Goal: Task Accomplishment & Management: Manage account settings

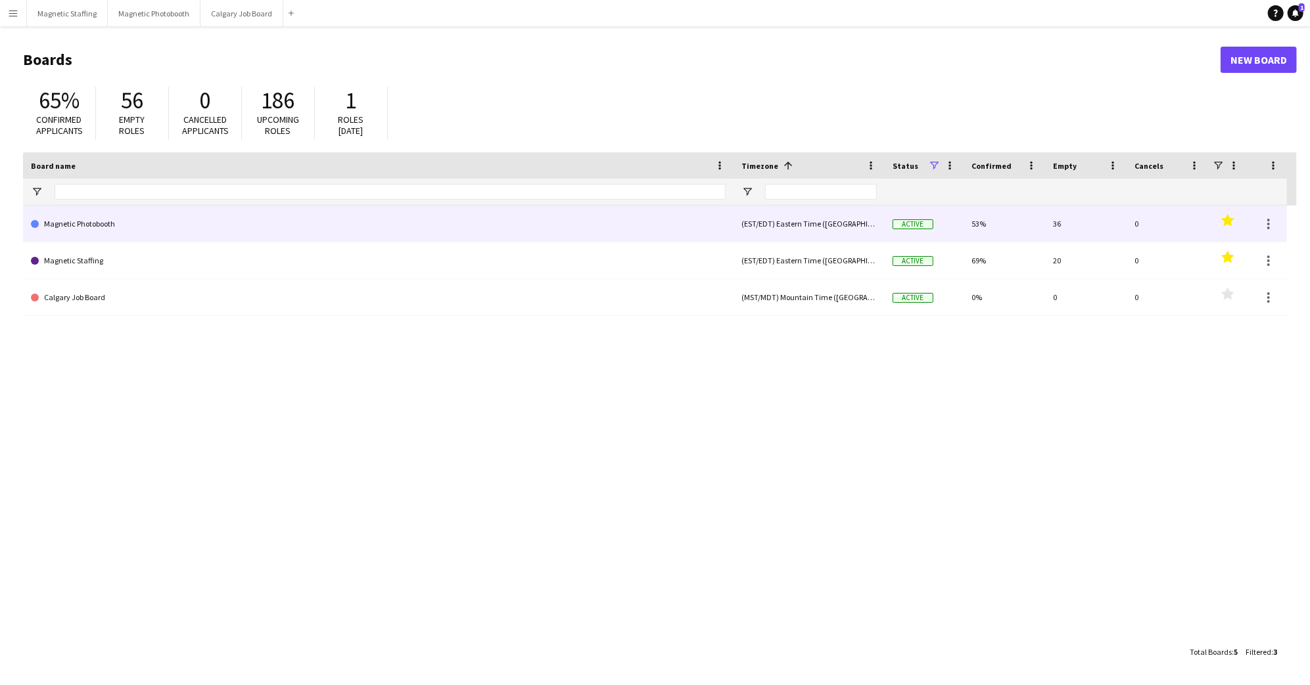
click at [668, 228] on link "Magnetic Photobooth" at bounding box center [378, 224] width 695 height 37
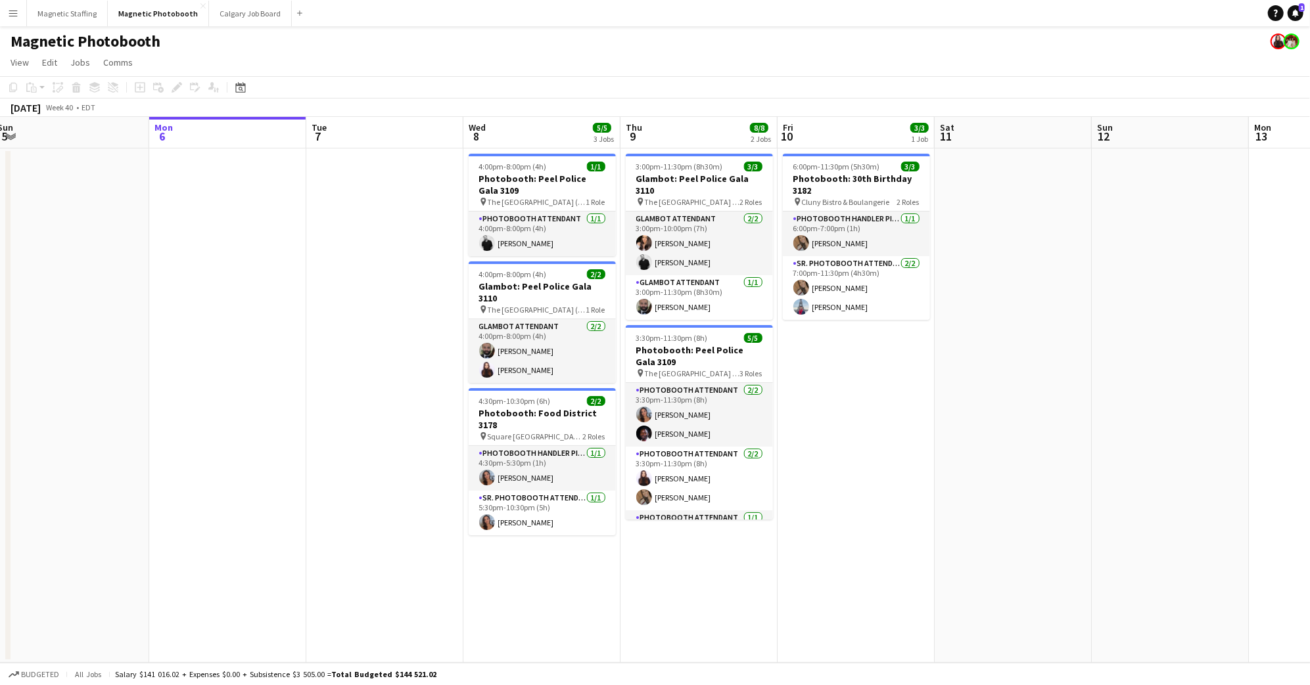
scroll to position [0, 323]
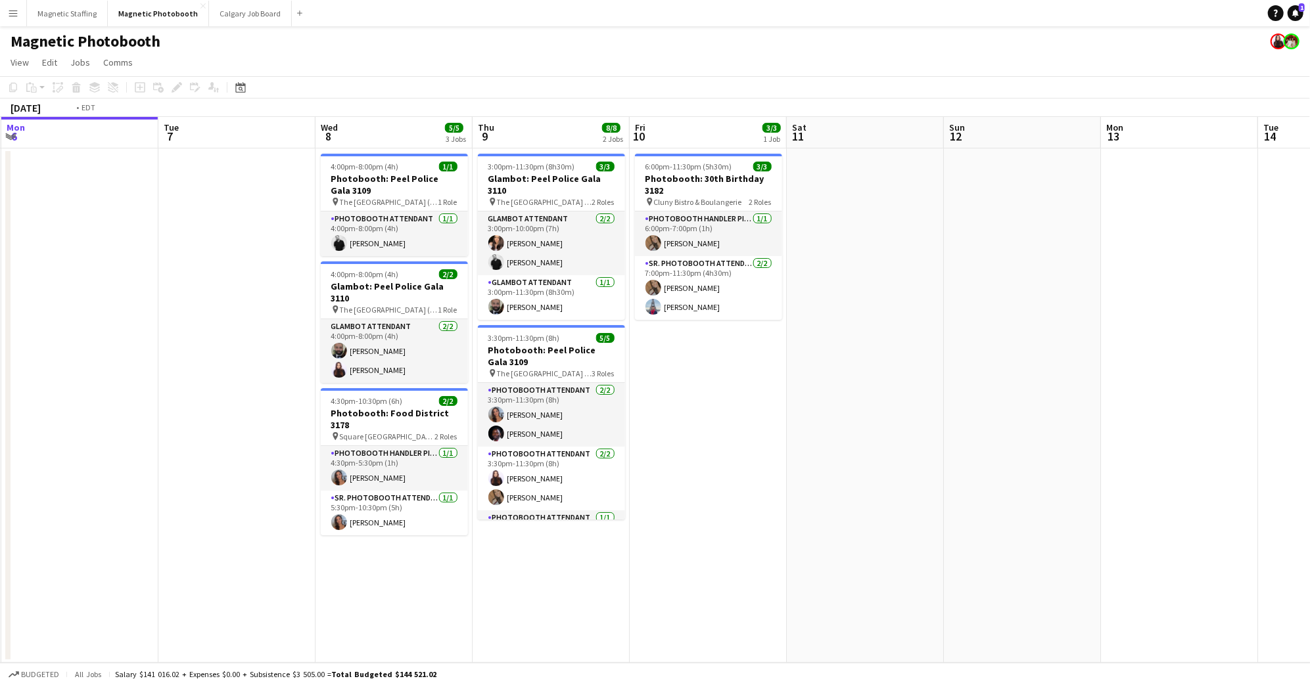
drag, startPoint x: 887, startPoint y: 568, endPoint x: 728, endPoint y: 566, distance: 159.0
click at [729, 567] on app-calendar-viewport "Fri 3 6/6 2 Jobs Sat 4 8/8 2 Jobs Sun 5 Mon 6 Tue 7 Wed 8 5/5 3 Jobs Thu 9 8/8 …" at bounding box center [655, 390] width 1310 height 546
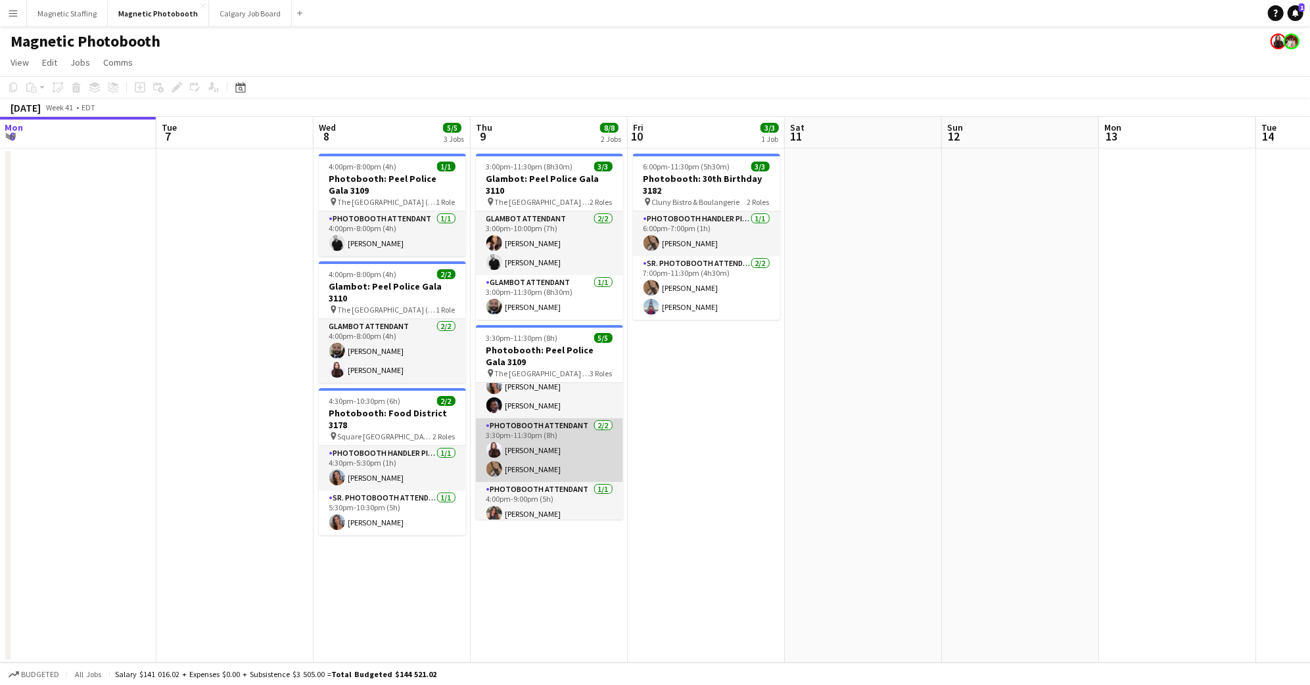
scroll to position [0, 0]
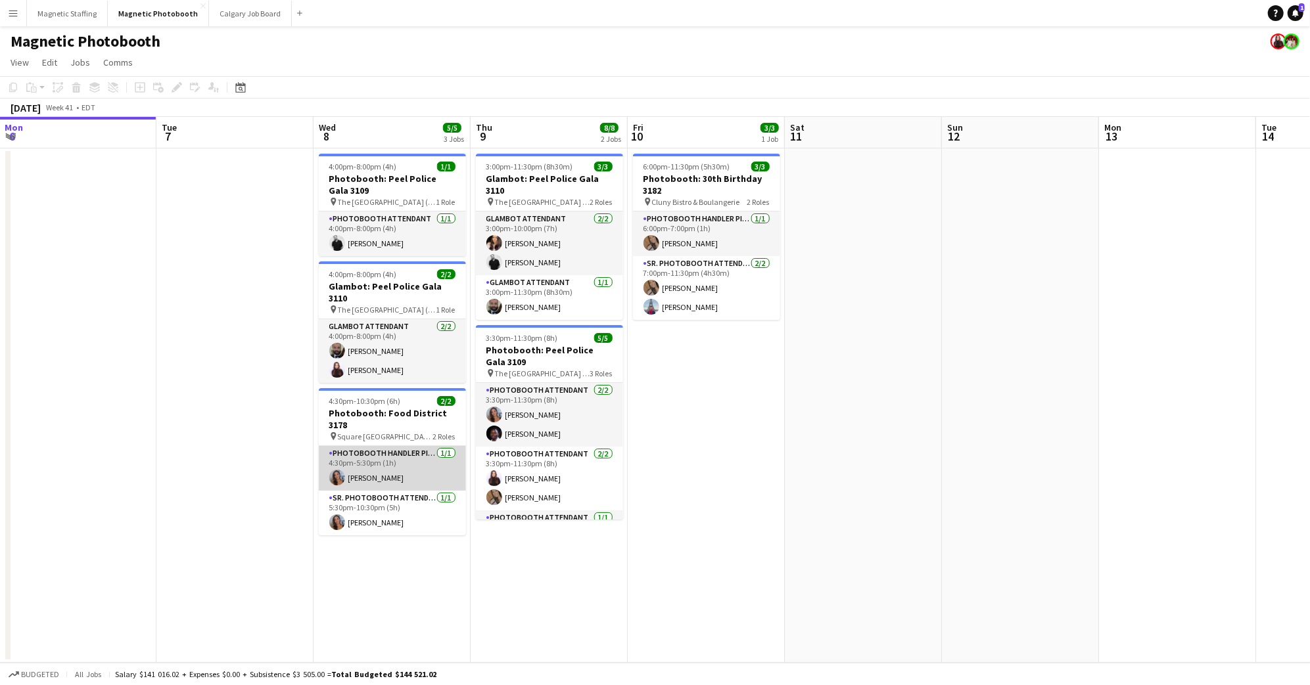
click at [412, 446] on app-card-role "Photobooth Handler Pick-Up/Drop-Off [DATE] 4:30pm-5:30pm (1h) [PERSON_NAME]" at bounding box center [392, 468] width 147 height 45
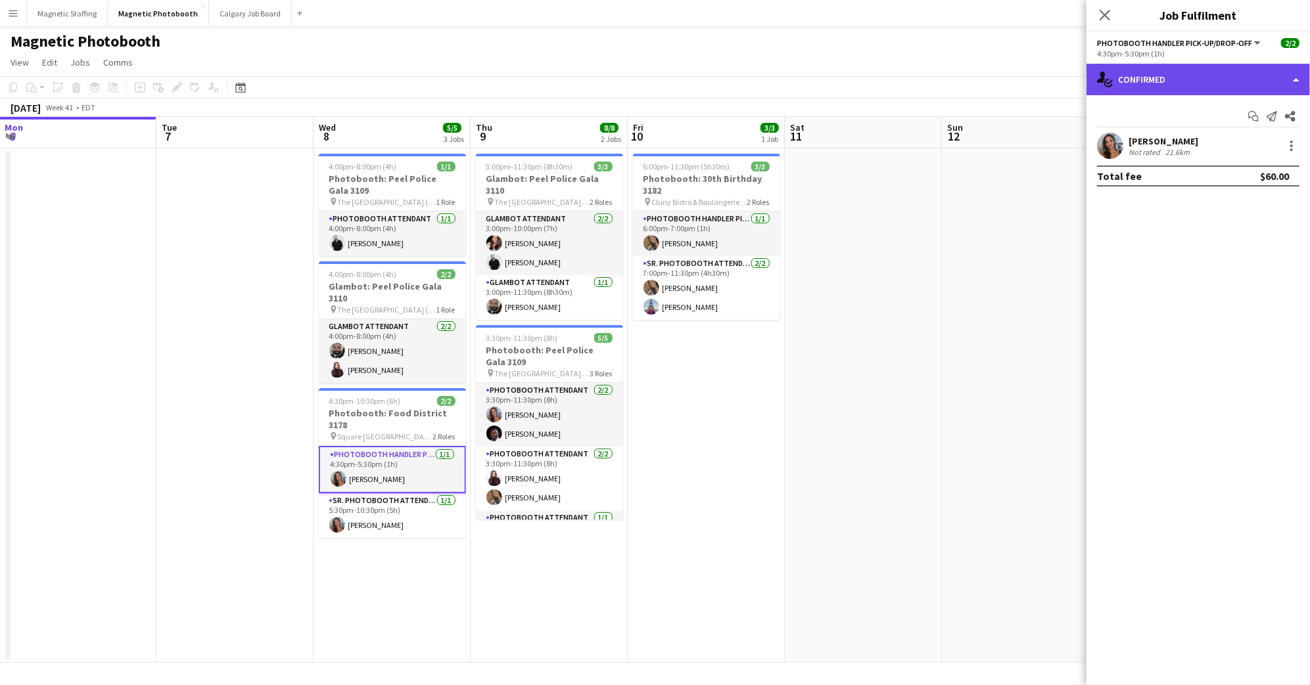
click at [1227, 80] on div "single-neutral-actions-check-2 Confirmed" at bounding box center [1197, 80] width 223 height 32
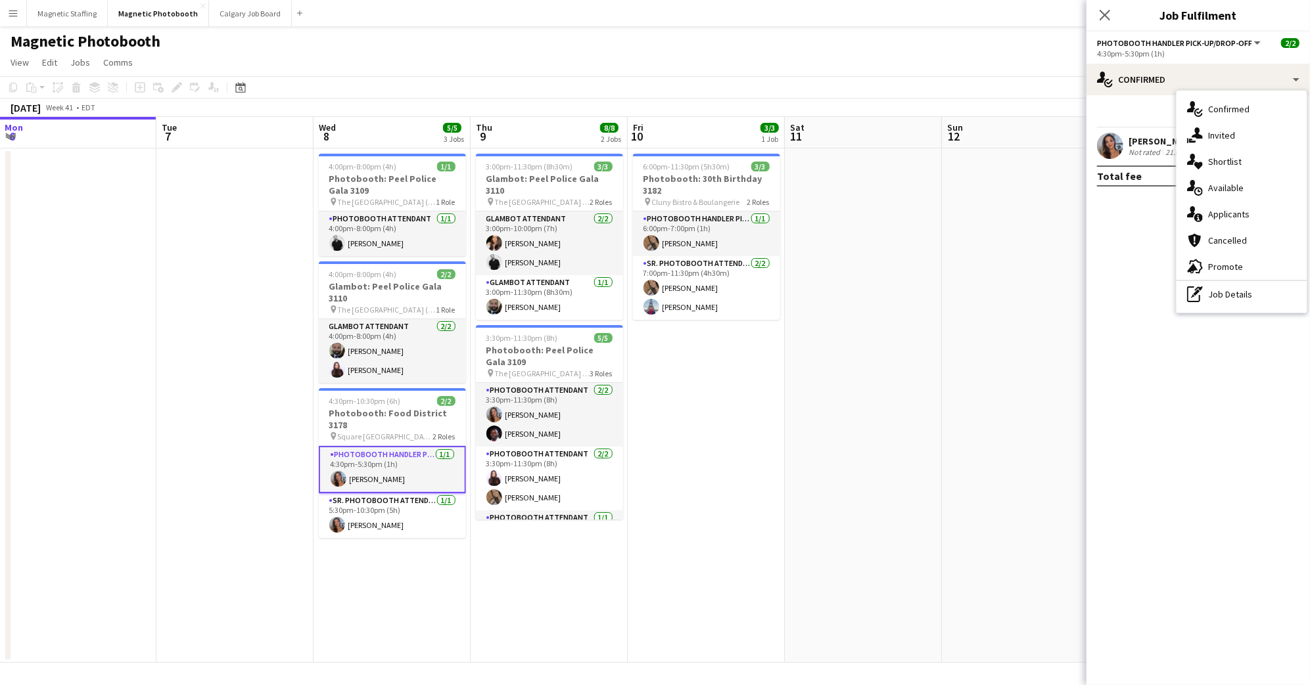
click at [1251, 208] on div "single-neutral-actions-information Applicants" at bounding box center [1241, 214] width 130 height 26
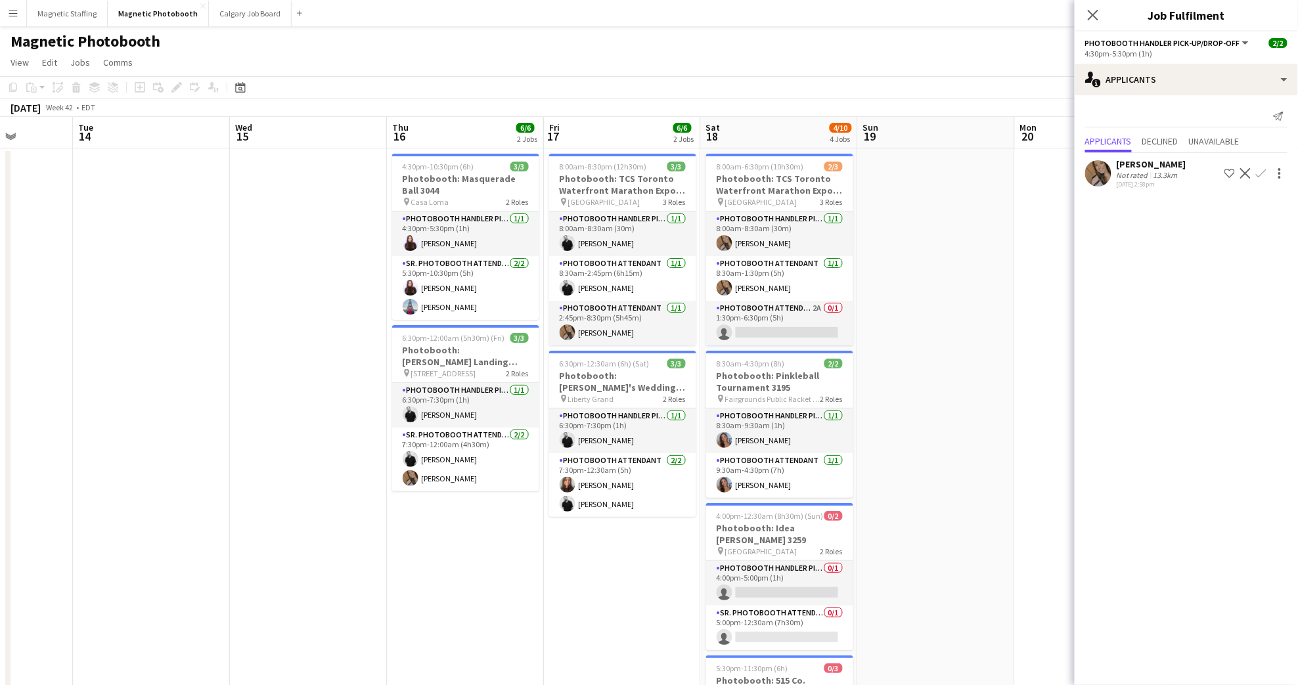
scroll to position [0, 447]
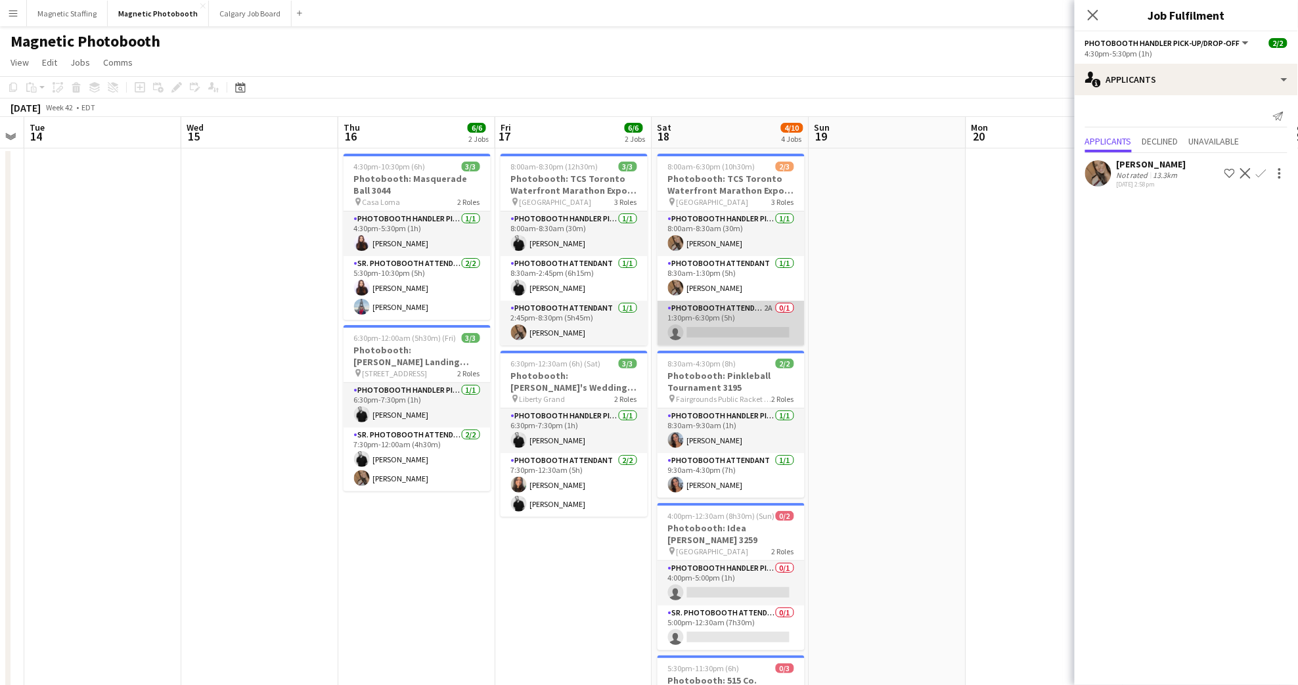
click at [760, 323] on app-card-role "Photobooth Attendant 2A 0/1 1:30pm-6:30pm (5h) single-neutral-actions" at bounding box center [731, 323] width 147 height 45
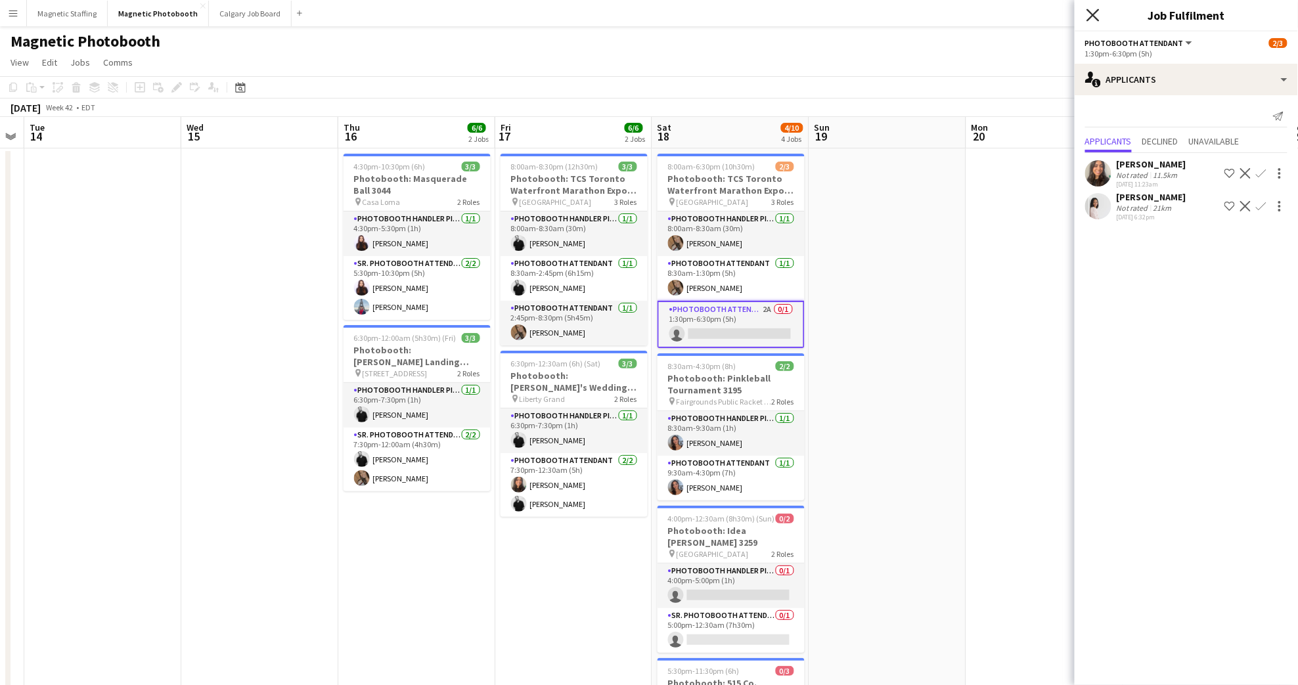
click at [1091, 10] on icon "Close pop-in" at bounding box center [1093, 15] width 12 height 12
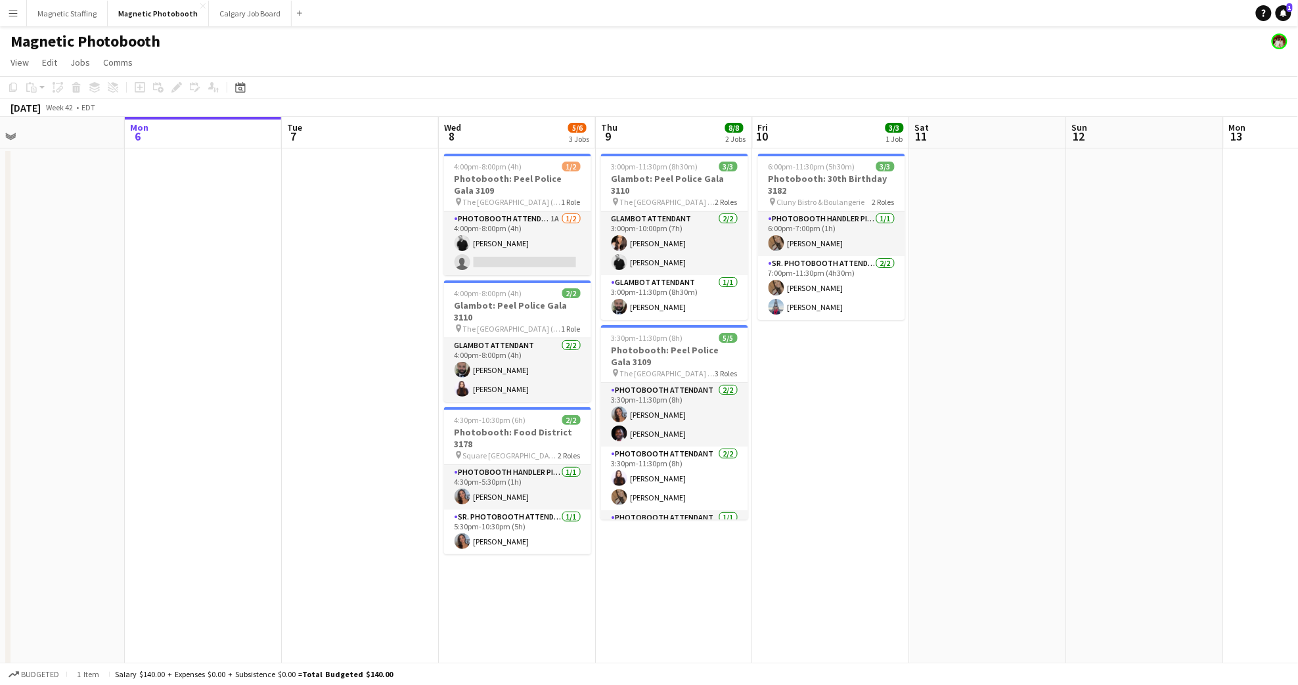
scroll to position [0, 357]
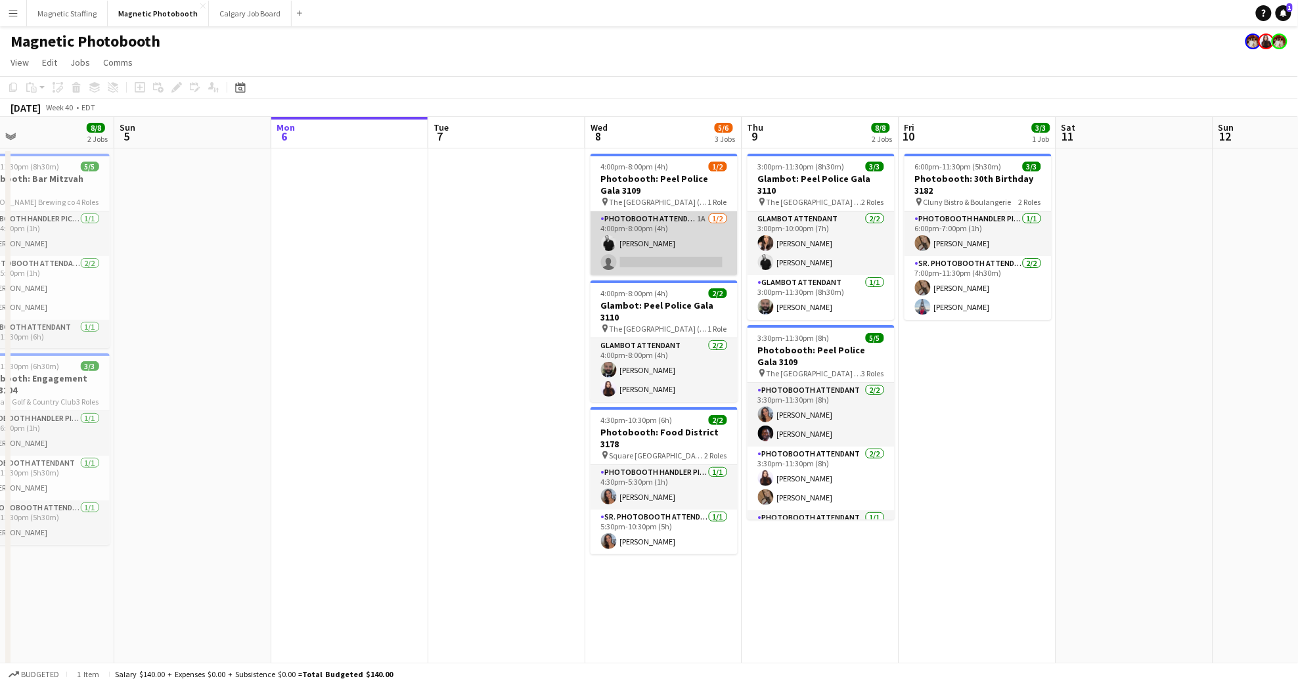
click at [623, 242] on app-card-role "Photobooth Attendant 1A [DATE] 4:00pm-8:00pm (4h) [PERSON_NAME] single-neutral-…" at bounding box center [664, 244] width 147 height 64
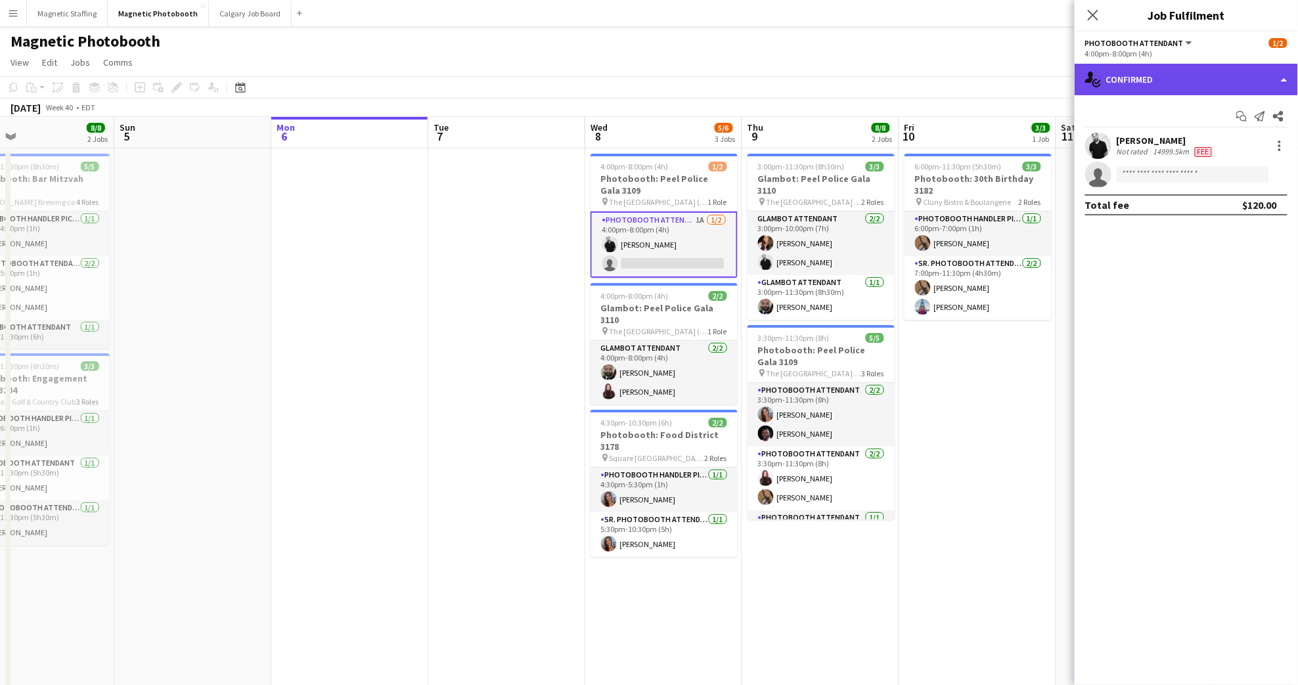
click at [1269, 90] on div "single-neutral-actions-check-2 Confirmed" at bounding box center [1186, 80] width 223 height 32
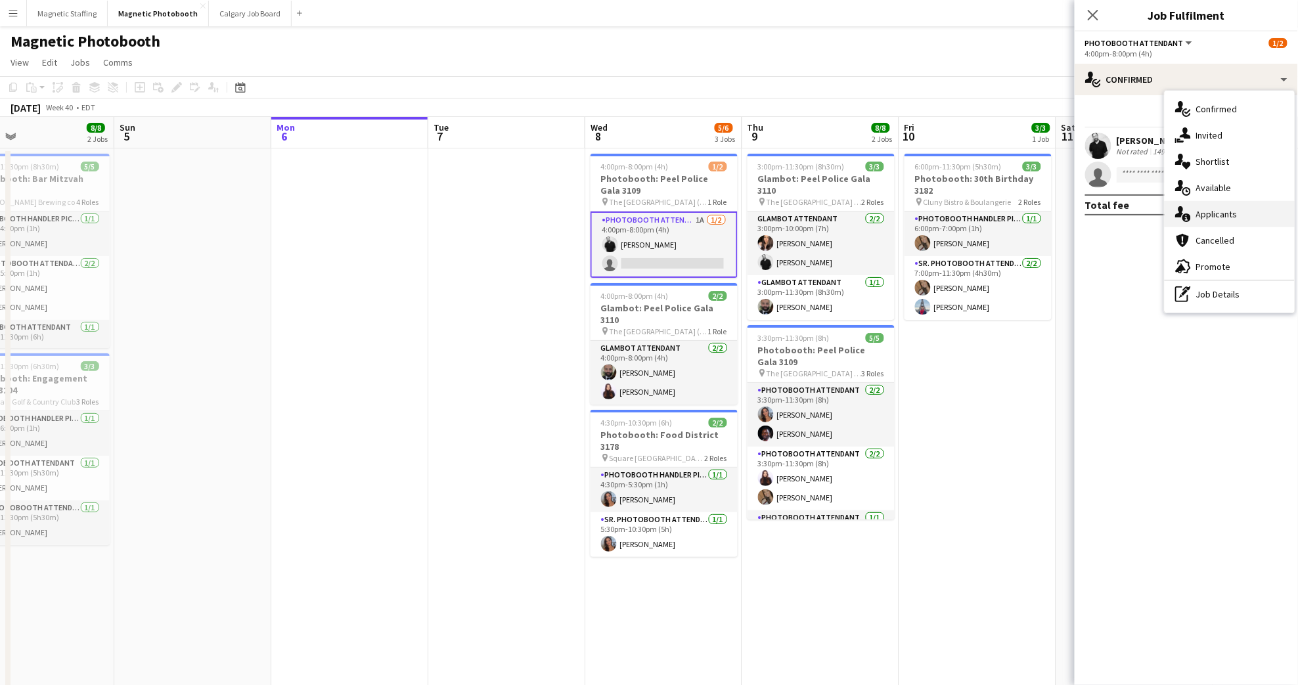
click at [1214, 216] on span "Applicants" at bounding box center [1216, 214] width 41 height 12
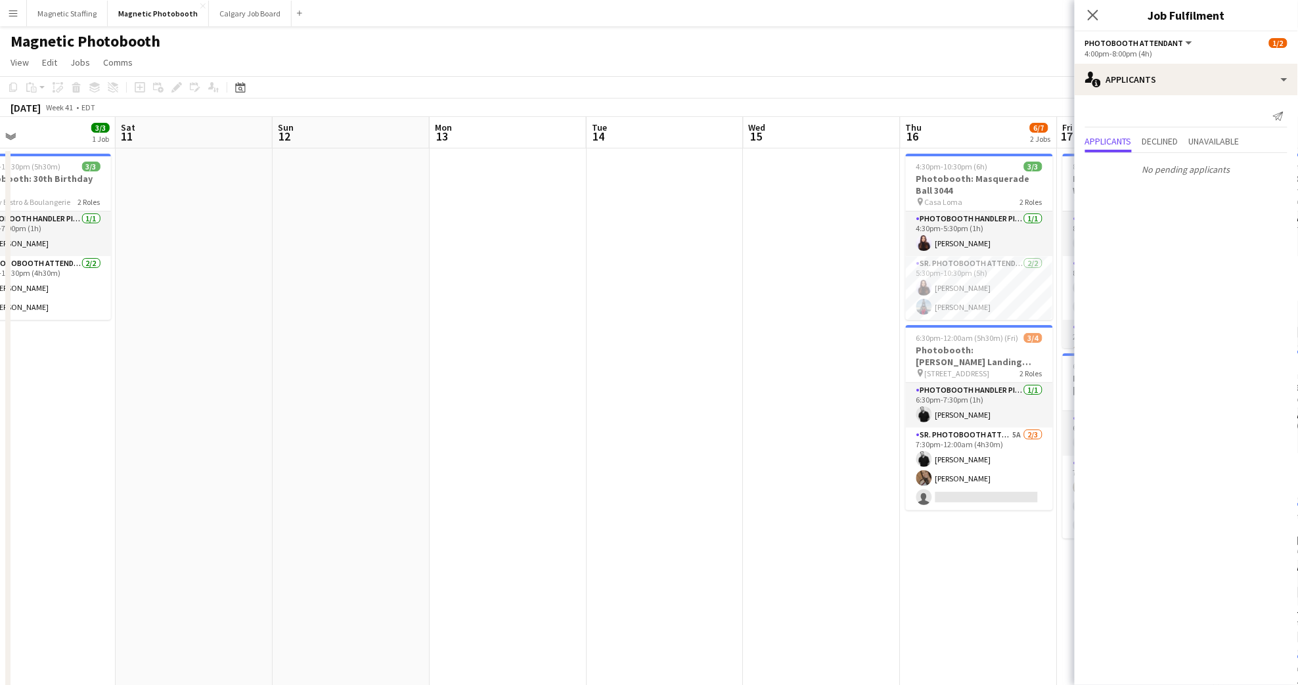
drag, startPoint x: 925, startPoint y: 555, endPoint x: 0, endPoint y: 484, distance: 927.9
click at [0, 484] on app-calendar-viewport "Wed 8 5/6 3 Jobs Thu 9 8/8 2 Jobs Fri 10 3/3 1 Job Sat 11 Sun 12 Mon 13 Tue 14 …" at bounding box center [649, 484] width 1298 height 735
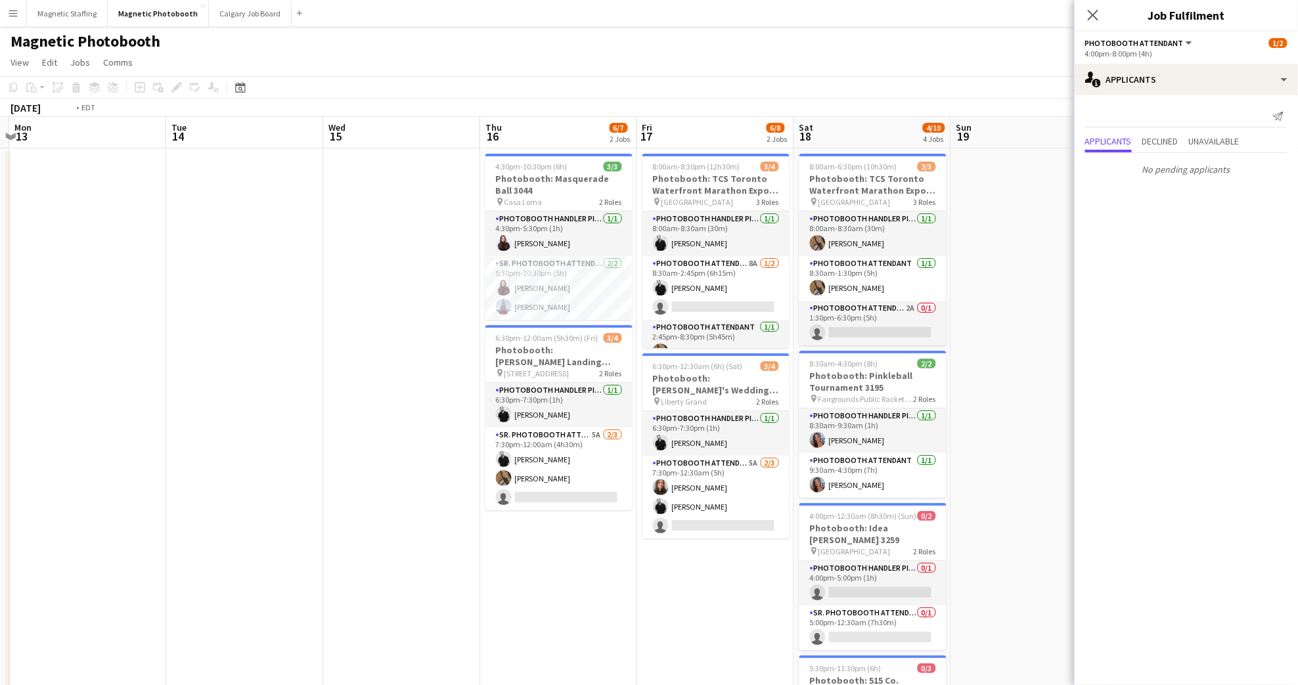
scroll to position [0, 488]
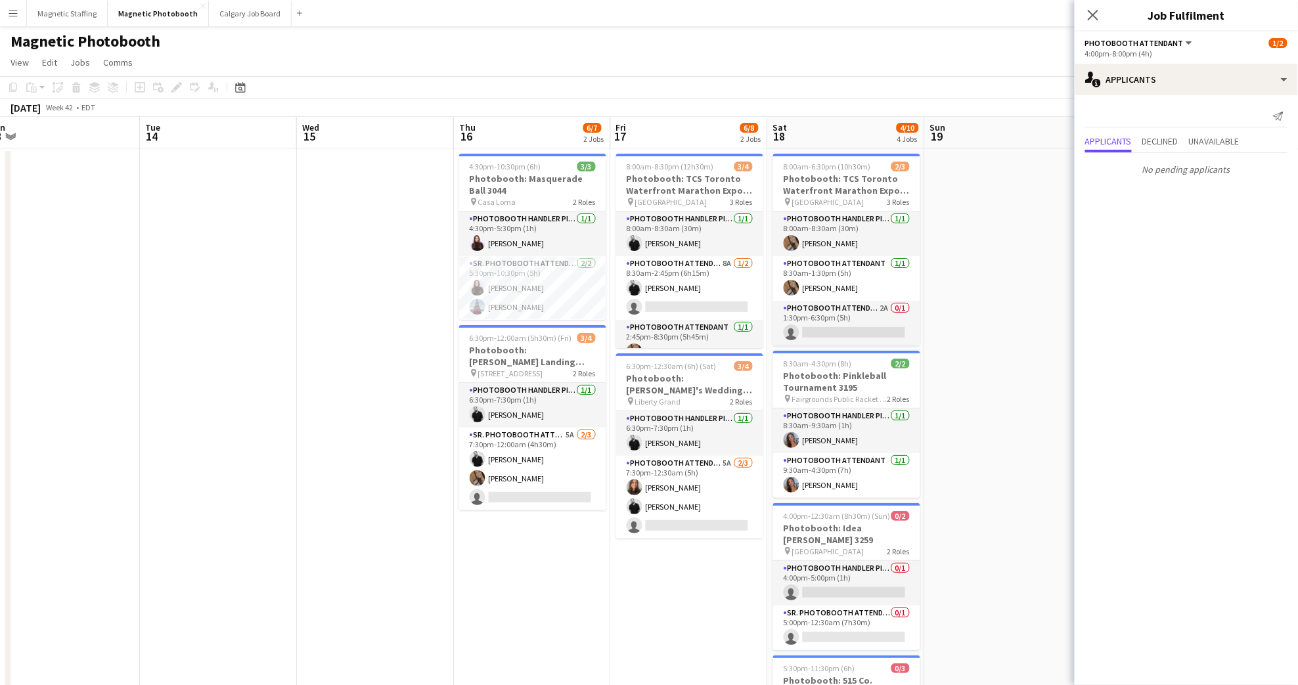
drag, startPoint x: 725, startPoint y: 442, endPoint x: 279, endPoint y: 443, distance: 446.1
click at [279, 443] on app-calendar-viewport "Fri 10 3/3 1 Job Sat 11 Sun 12 Mon 13 Tue 14 Wed 15 Thu 16 6/7 2 Jobs Fri 17 6/…" at bounding box center [649, 484] width 1298 height 735
click at [526, 468] on app-card-role "Sr. Photobooth Attendant 5A [DATE] 7:30pm-12:00am (4h30m) [PERSON_NAME] [PERSON…" at bounding box center [532, 469] width 147 height 83
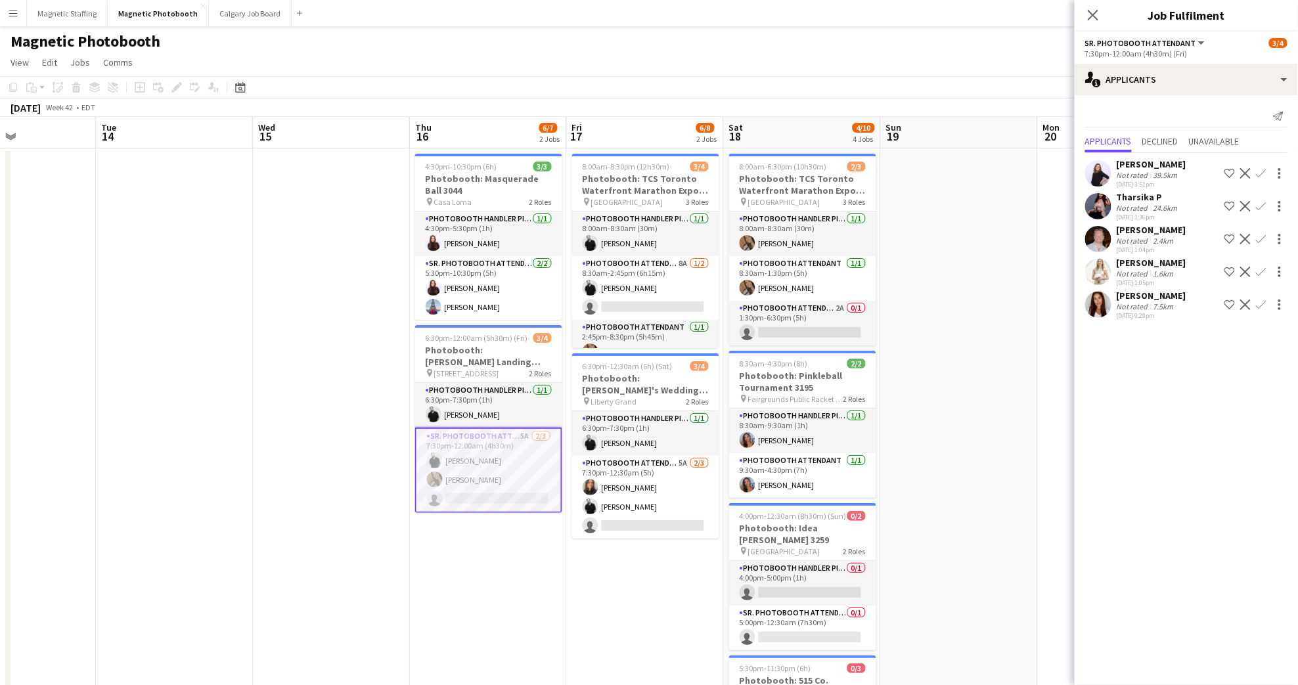
drag, startPoint x: 1053, startPoint y: 302, endPoint x: 996, endPoint y: 302, distance: 57.2
click at [1009, 304] on app-calendar-viewport "Fri 10 3/3 1 Job Sat 11 Sun 12 Mon 13 Tue 14 Wed 15 Thu 16 6/7 2 Jobs Fri 17 6/…" at bounding box center [649, 484] width 1298 height 735
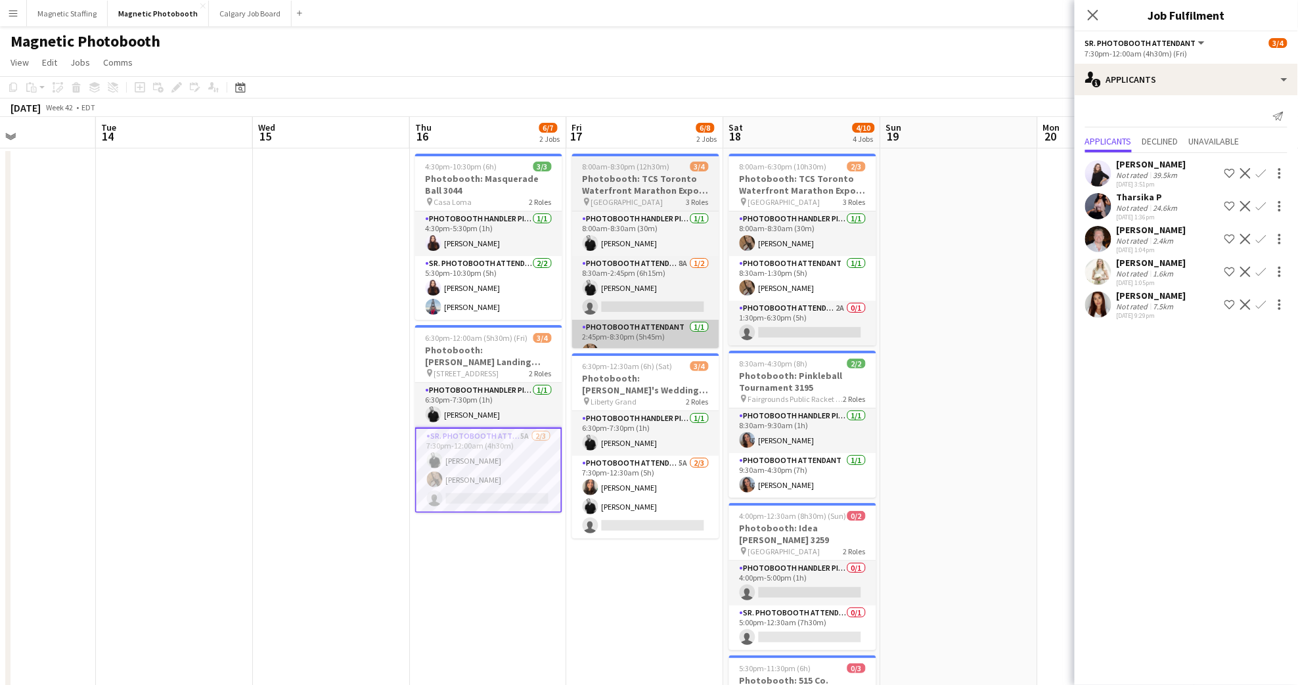
scroll to position [0, 533]
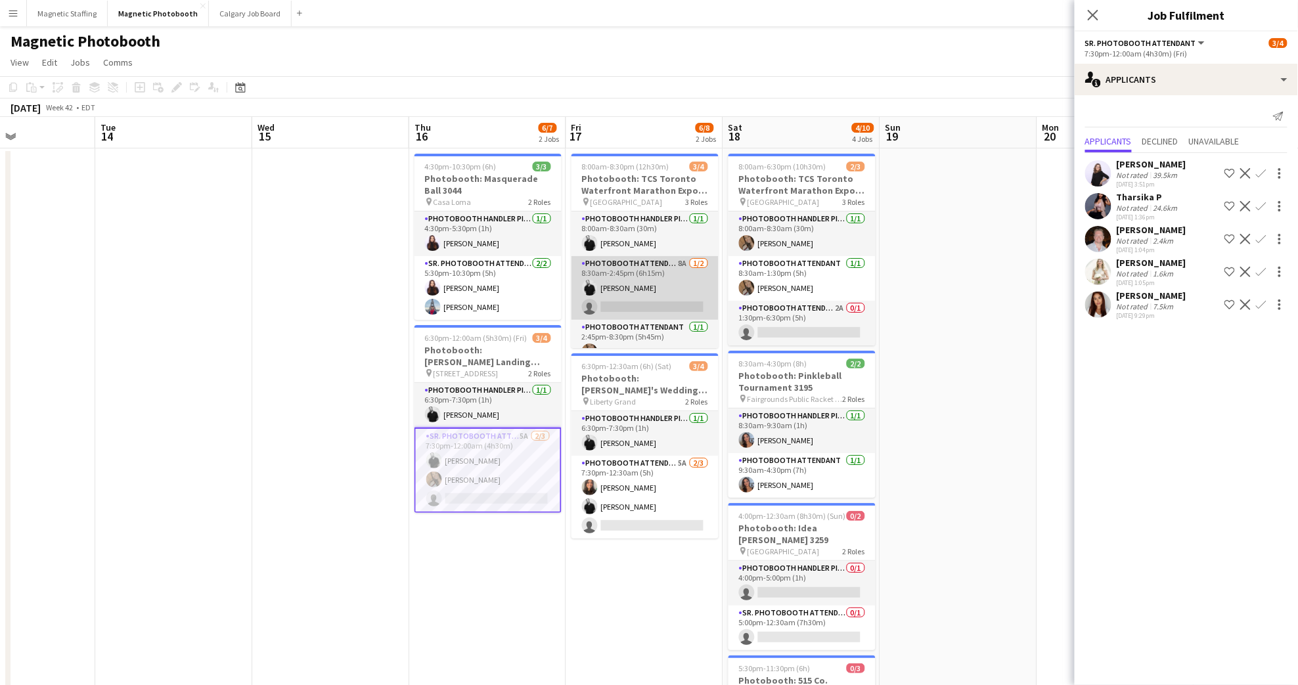
click at [654, 294] on app-card-role "Photobooth Attendant 8A [DATE] 8:30am-2:45pm (6h15m) [PERSON_NAME] single-neutr…" at bounding box center [645, 288] width 147 height 64
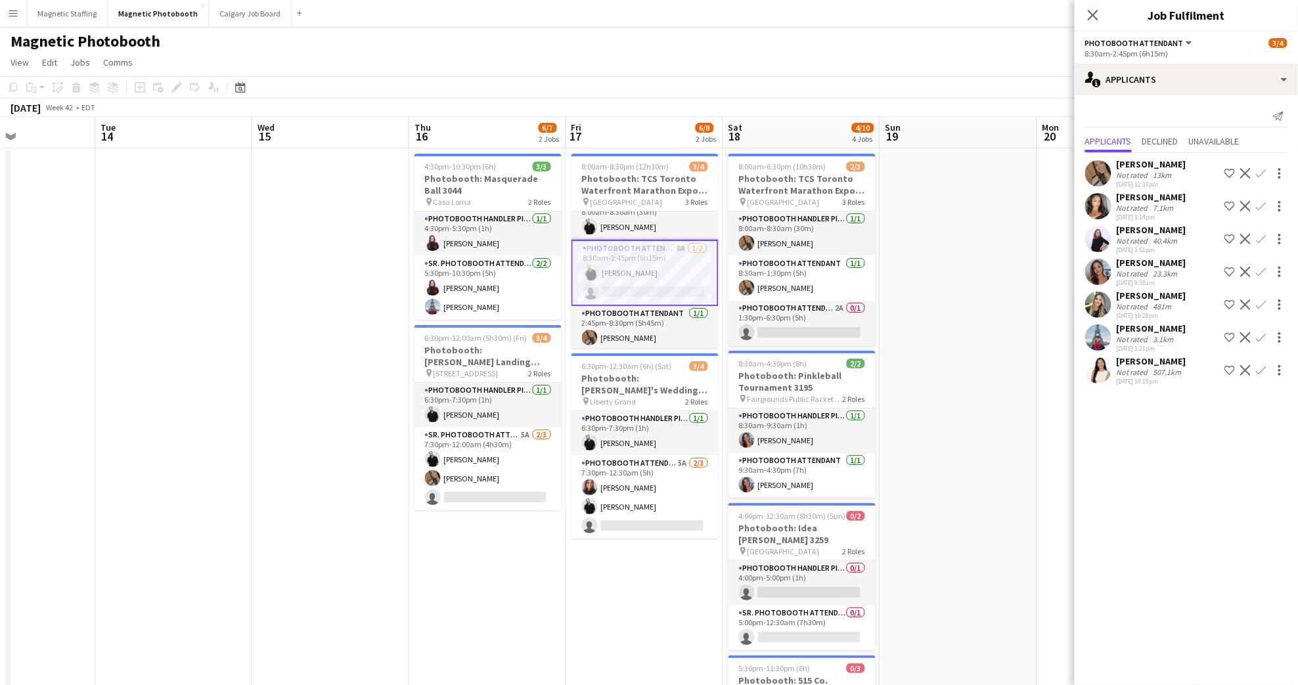
scroll to position [18, 0]
click at [831, 309] on app-card-role "Photobooth Attendant 2A 0/1 1:30pm-6:30pm (5h) single-neutral-actions" at bounding box center [802, 323] width 147 height 45
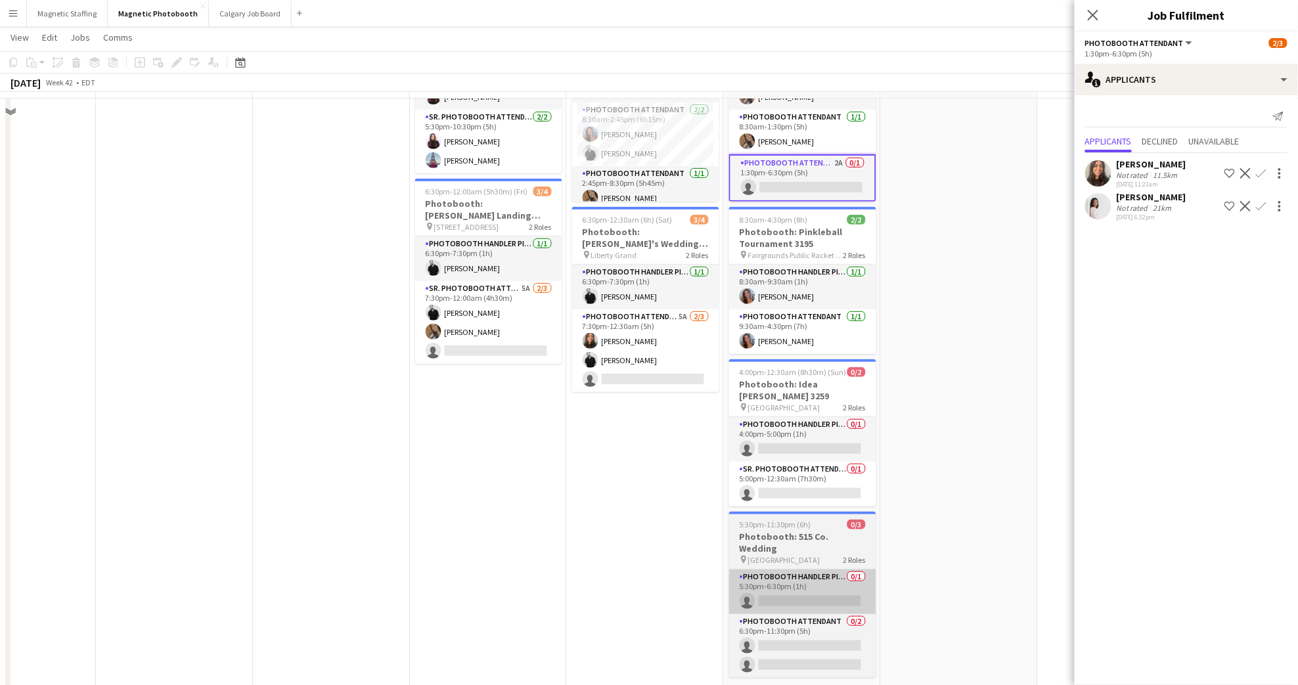
scroll to position [187, 0]
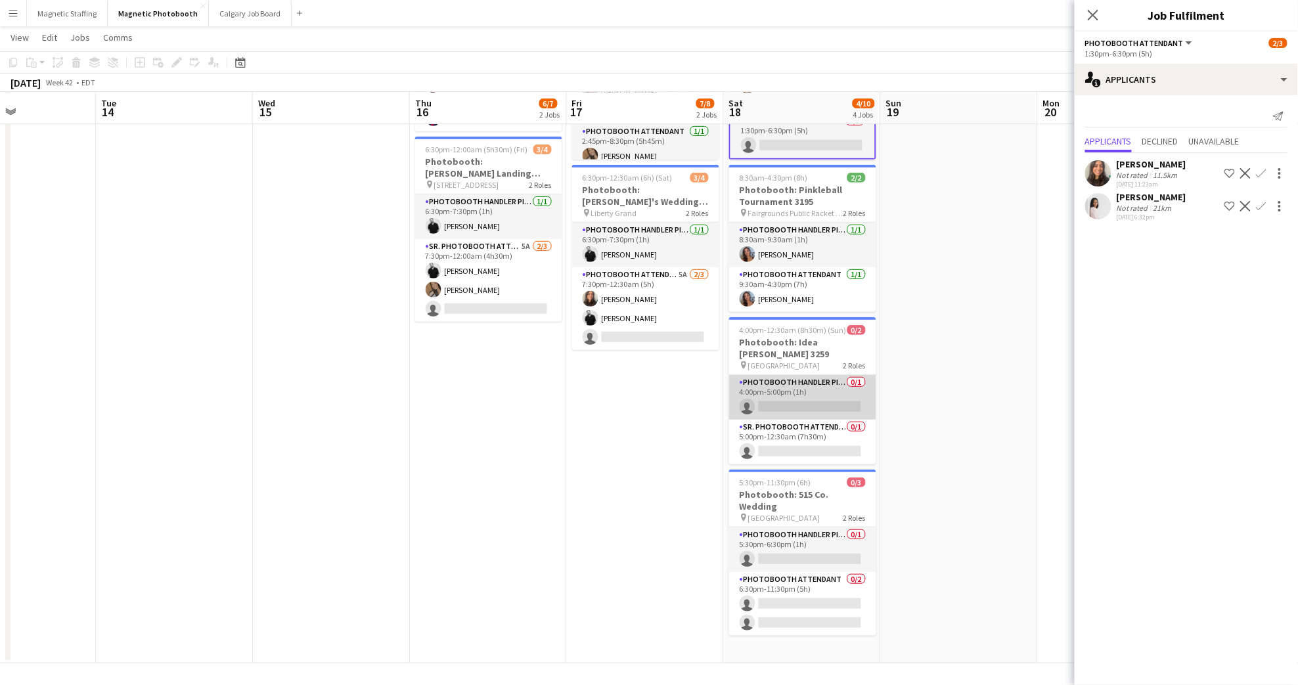
click at [824, 380] on app-card-role "Photobooth Handler Pick-Up/Drop-Off 0/1 4:00pm-5:00pm (1h) single-neutral-actio…" at bounding box center [802, 397] width 147 height 45
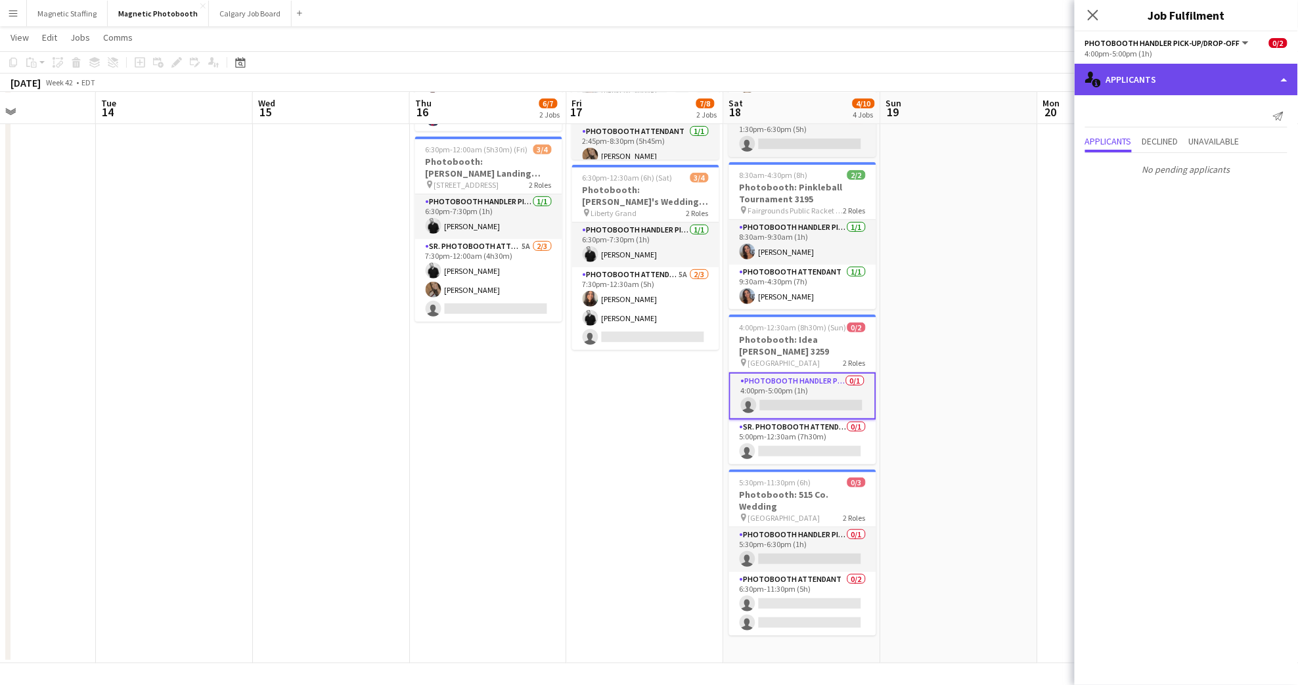
click at [1174, 80] on div "single-neutral-actions-information Applicants" at bounding box center [1186, 80] width 223 height 32
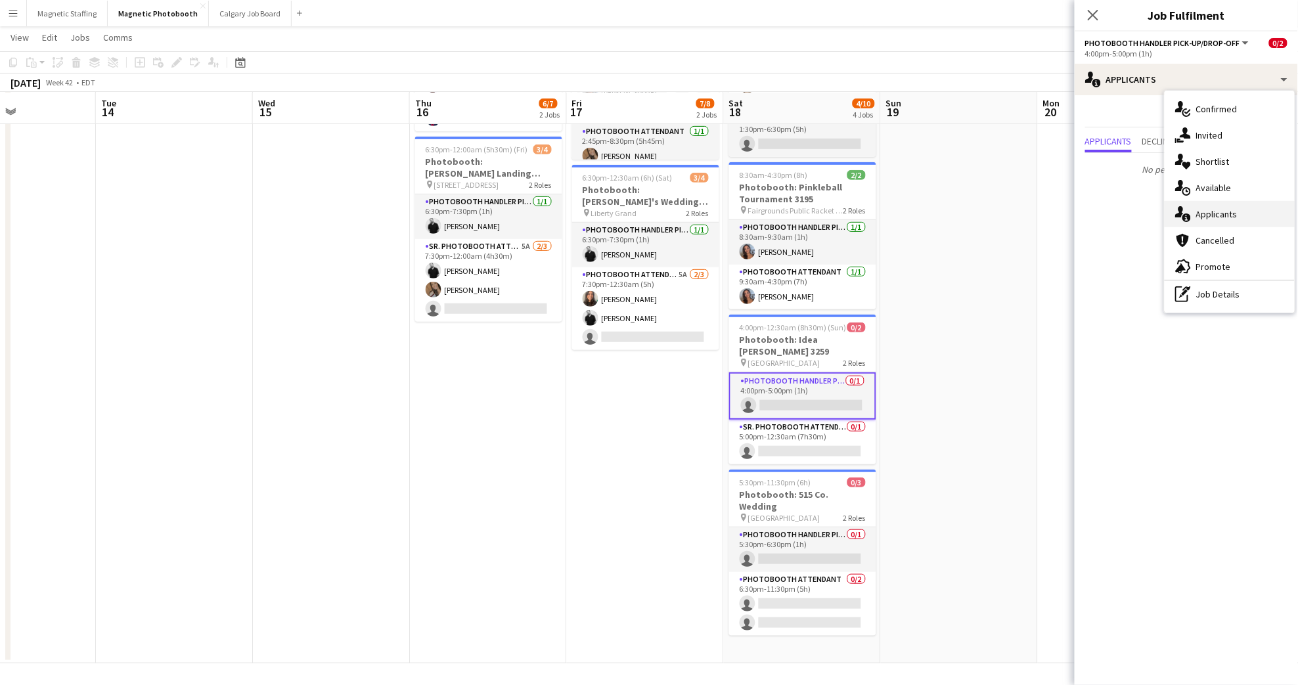
click at [1242, 221] on div "single-neutral-actions-information Applicants" at bounding box center [1230, 214] width 130 height 26
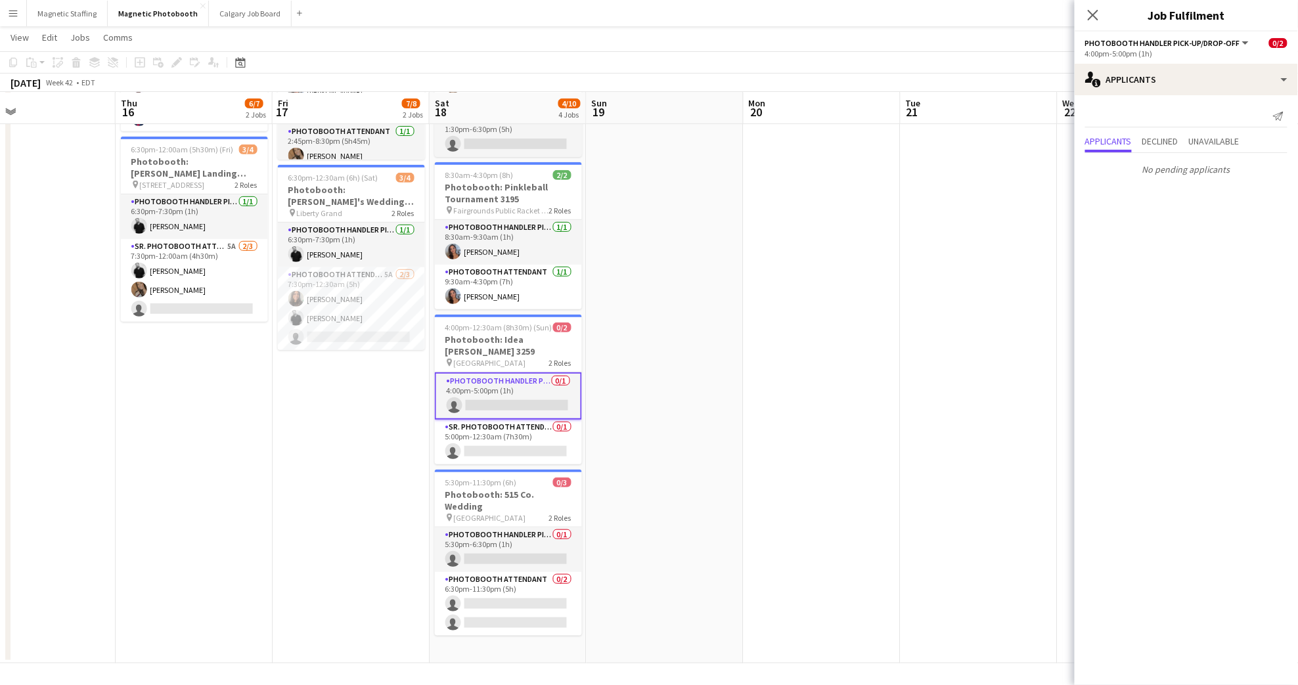
scroll to position [0, 601]
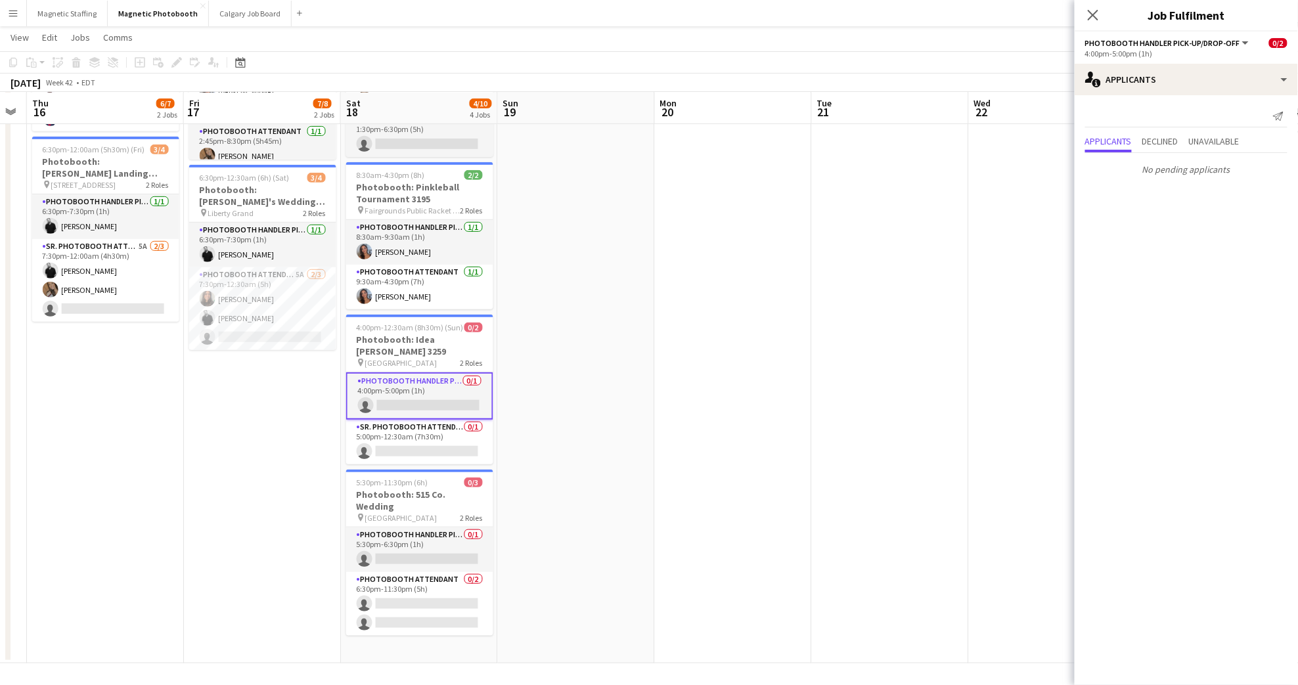
drag, startPoint x: 932, startPoint y: 317, endPoint x: 574, endPoint y: 485, distance: 395.4
click at [549, 531] on app-calendar-viewport "Sun 12 Mon 13 Tue 14 Wed 15 Thu 16 6/7 2 Jobs Fri 17 7/8 2 Jobs Sat 18 4/10 4 J…" at bounding box center [649, 264] width 1298 height 800
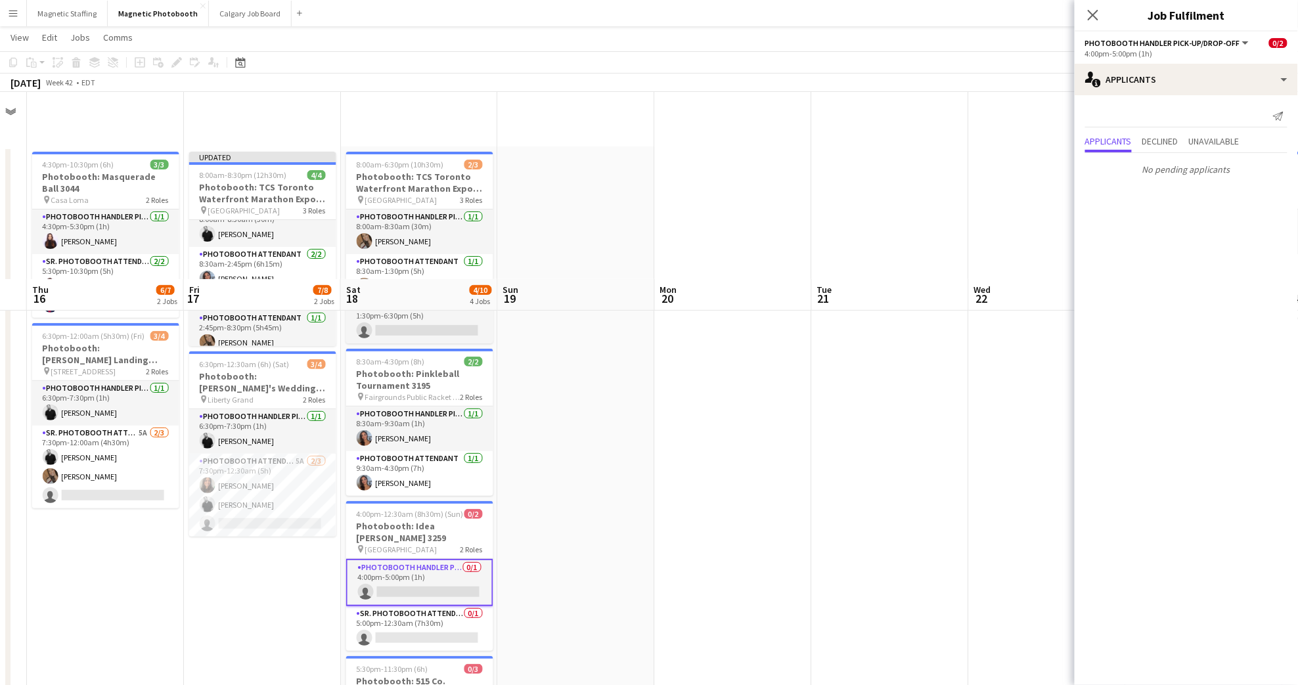
scroll to position [0, 0]
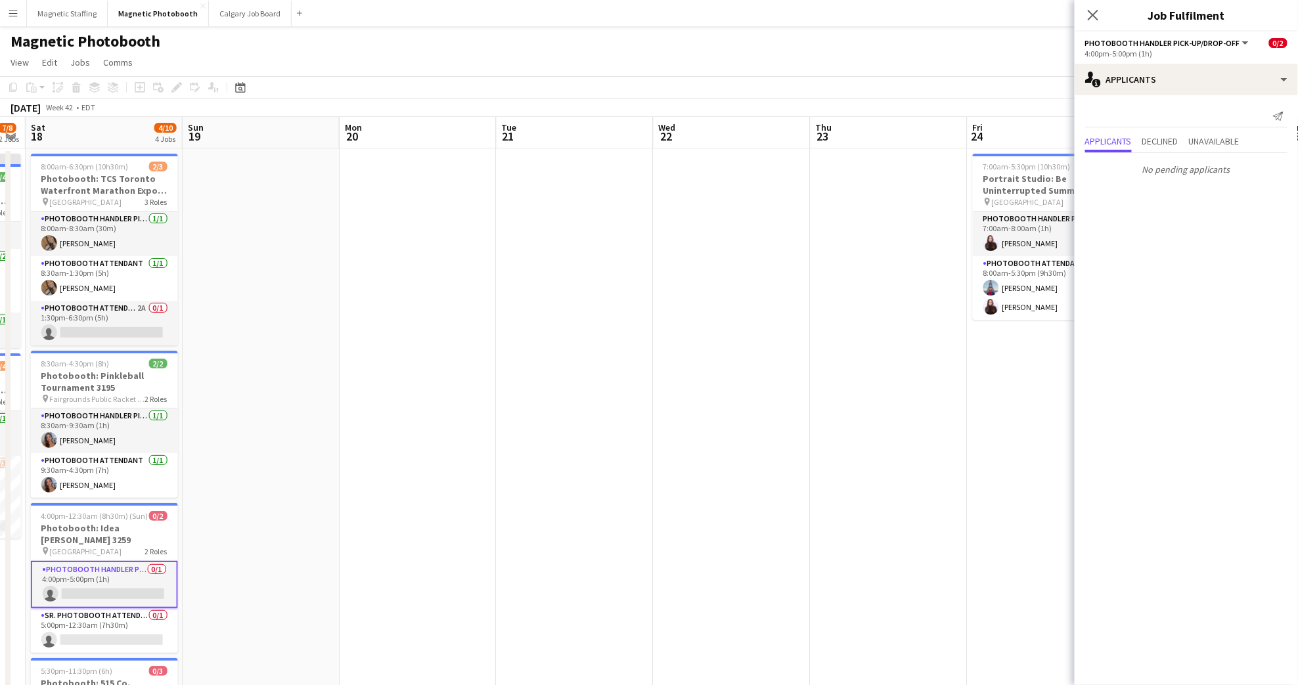
drag, startPoint x: 580, startPoint y: 369, endPoint x: 497, endPoint y: 373, distance: 83.5
click at [486, 378] on app-calendar-viewport "Tue 14 Wed 15 Thu 16 6/7 2 Jobs Fri 17 7/8 2 Jobs Sat 18 4/10 4 Jobs Sun 19 Mon…" at bounding box center [649, 484] width 1298 height 735
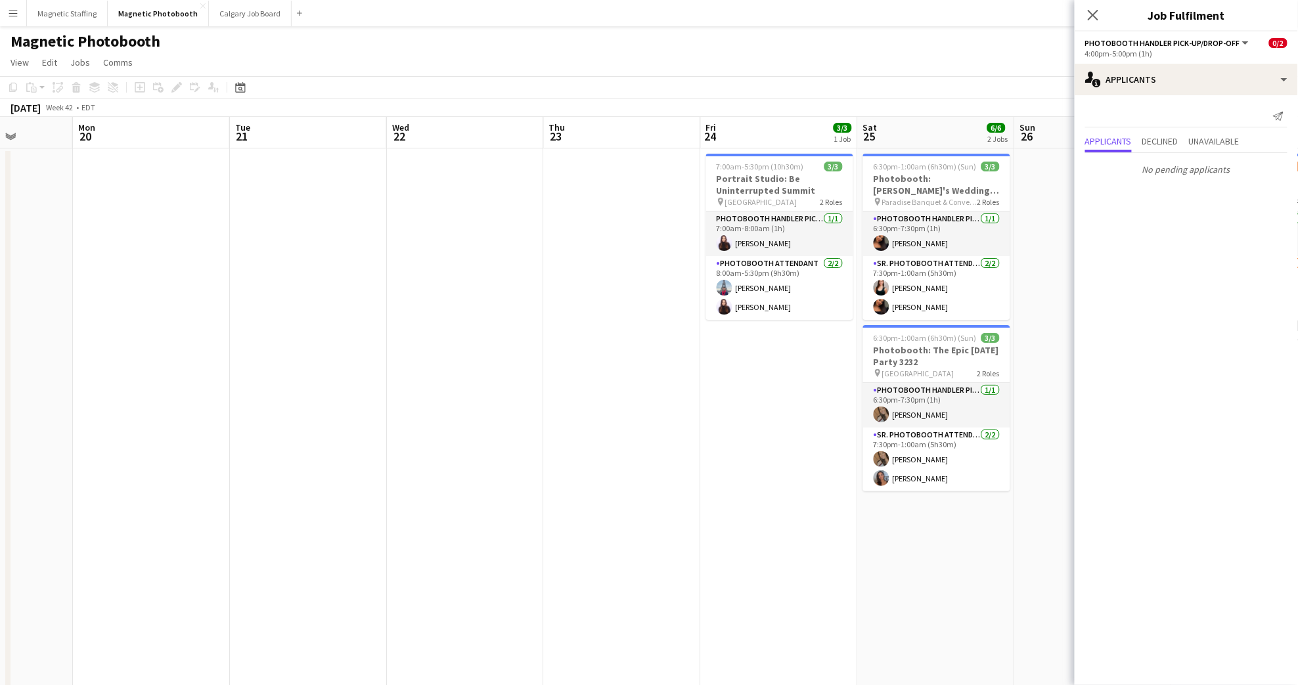
drag, startPoint x: 752, startPoint y: 372, endPoint x: 541, endPoint y: 388, distance: 211.5
click at [541, 388] on app-calendar-viewport "Thu 16 6/7 2 Jobs Fri 17 7/8 2 Jobs Sat 18 4/10 4 Jobs Sun 19 Mon 20 Tue 21 Wed…" at bounding box center [649, 484] width 1298 height 735
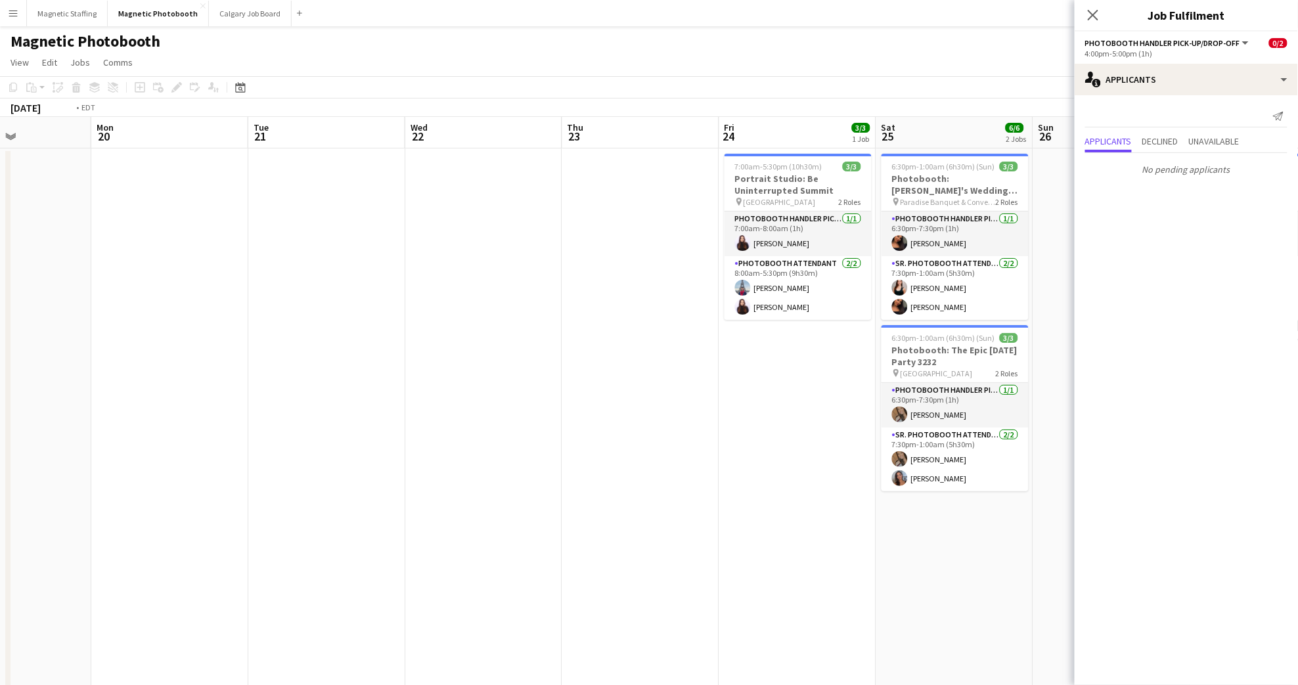
drag, startPoint x: 765, startPoint y: 445, endPoint x: 503, endPoint y: 486, distance: 266.0
click at [503, 486] on app-calendar-viewport "Thu 16 6/7 2 Jobs Fri 17 7/8 2 Jobs Sat 18 4/10 4 Jobs Sun 19 Mon 20 Tue 21 Wed…" at bounding box center [649, 484] width 1298 height 735
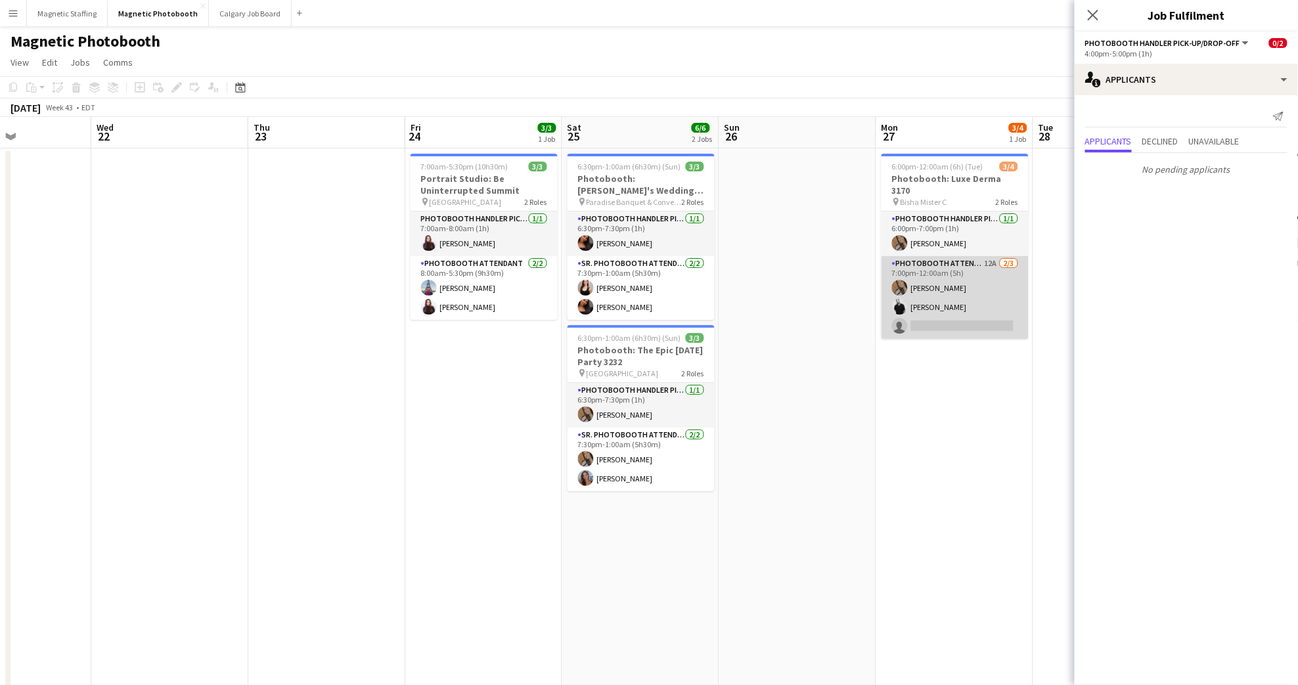
click at [936, 300] on app-card-role "Photobooth Attendant 12A [DATE] 7:00pm-12:00am (5h) [PERSON_NAME] [PERSON_NAME]…" at bounding box center [955, 297] width 147 height 83
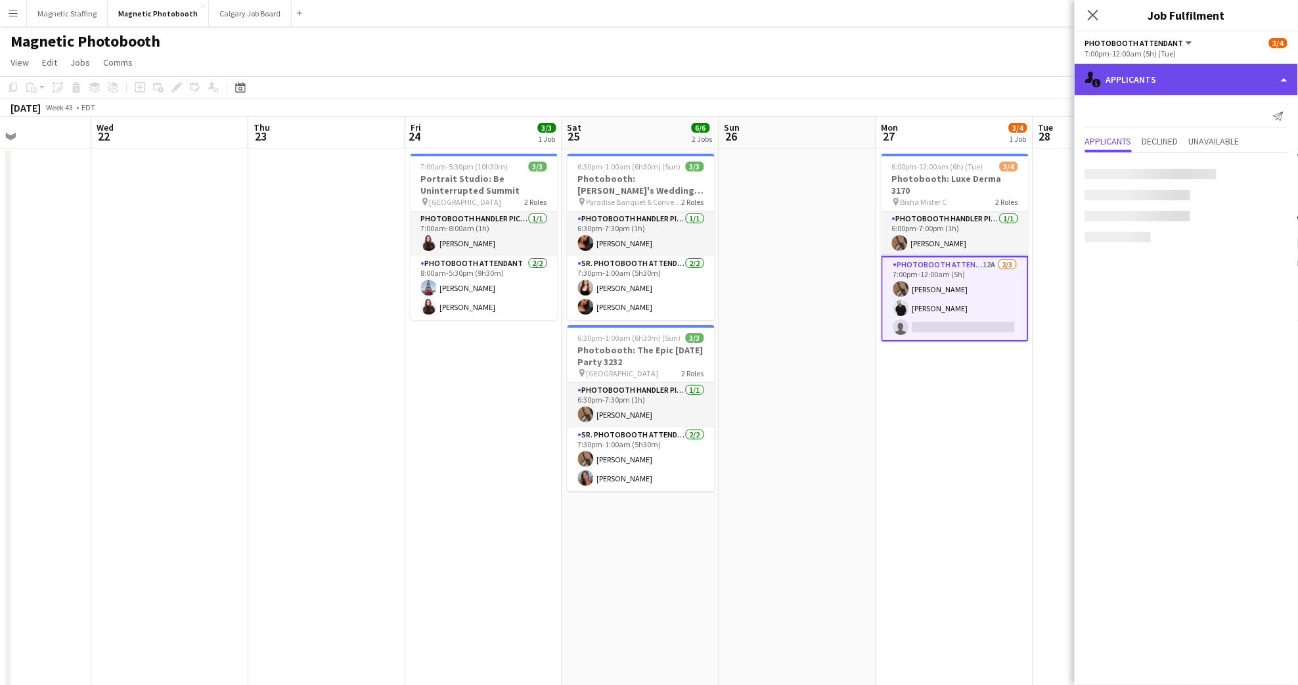
click at [1160, 78] on div "single-neutral-actions-information Applicants" at bounding box center [1186, 80] width 223 height 32
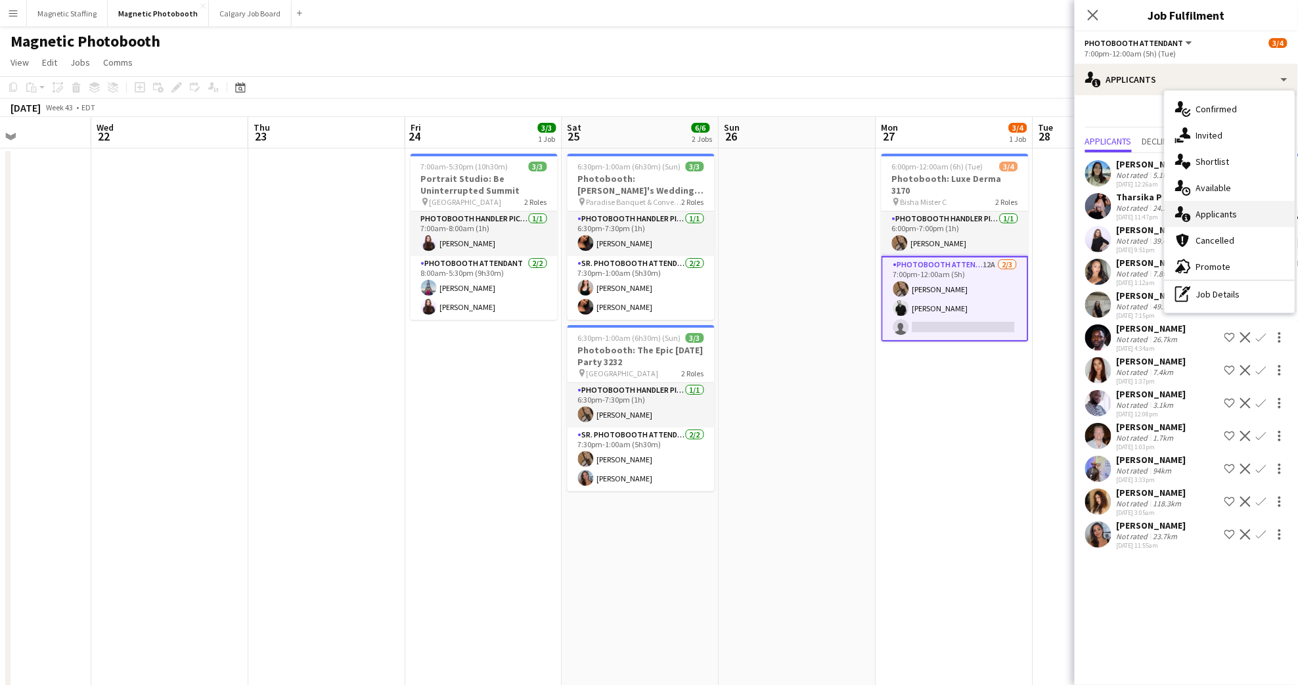
click at [1226, 219] on span "Applicants" at bounding box center [1216, 214] width 41 height 12
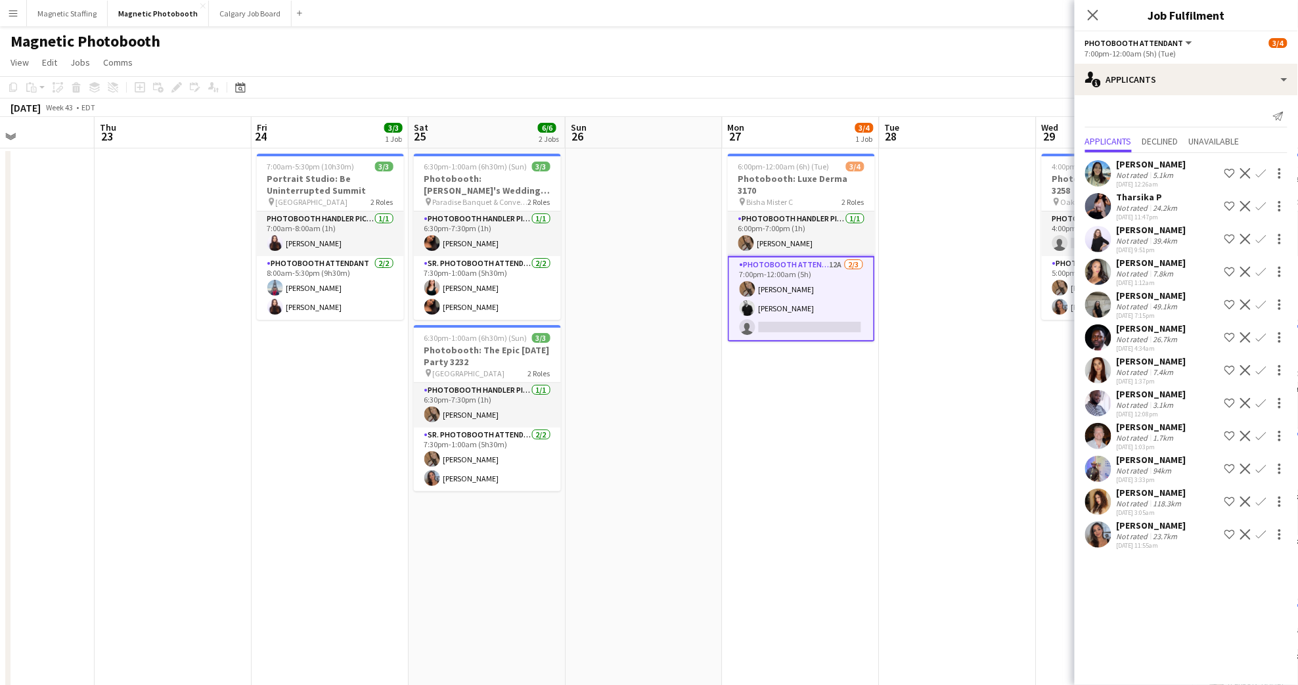
scroll to position [0, 379]
drag, startPoint x: 938, startPoint y: 419, endPoint x: 781, endPoint y: 437, distance: 157.4
click at [781, 437] on app-calendar-viewport "Mon 20 Tue 21 Wed 22 Thu 23 Fri 24 3/3 1 Job Sat 25 6/6 2 Jobs Sun 26 Mon 27 3/…" at bounding box center [649, 484] width 1298 height 735
click at [1093, 15] on icon at bounding box center [1093, 15] width 12 height 12
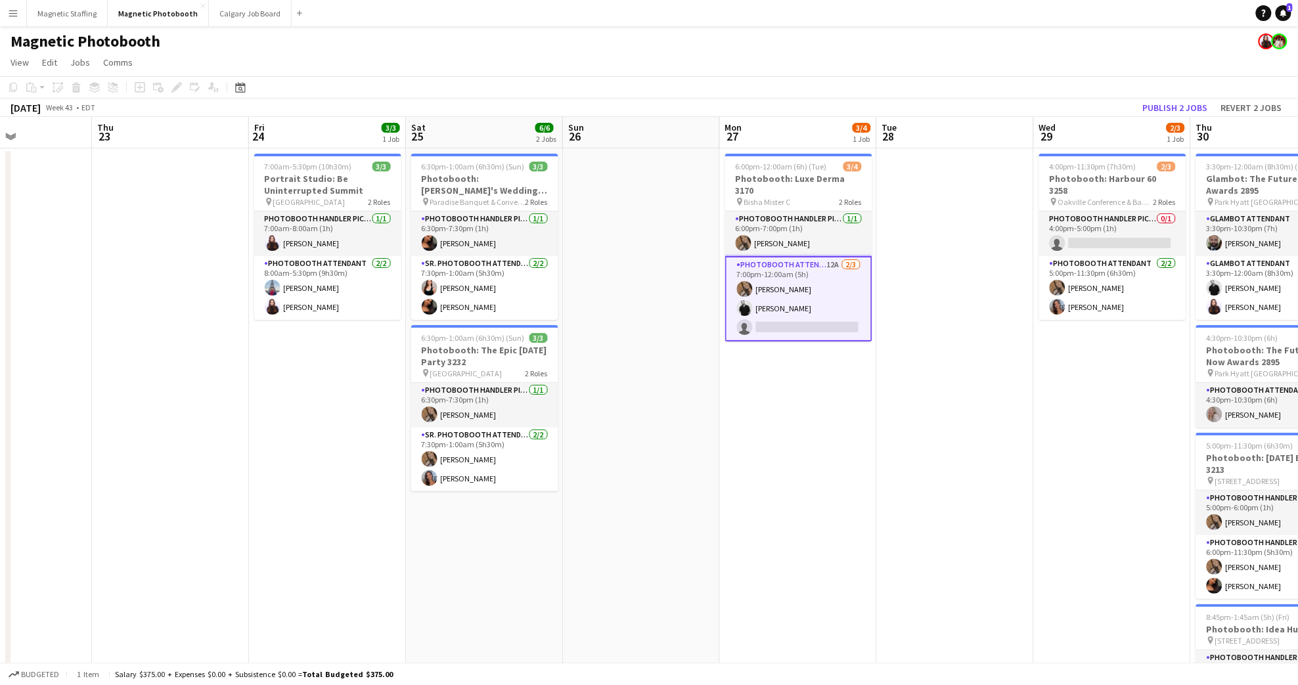
click at [1053, 73] on app-page-menu "View Day view expanded Day view collapsed Month view Date picker Jump to [DATE]…" at bounding box center [649, 63] width 1298 height 25
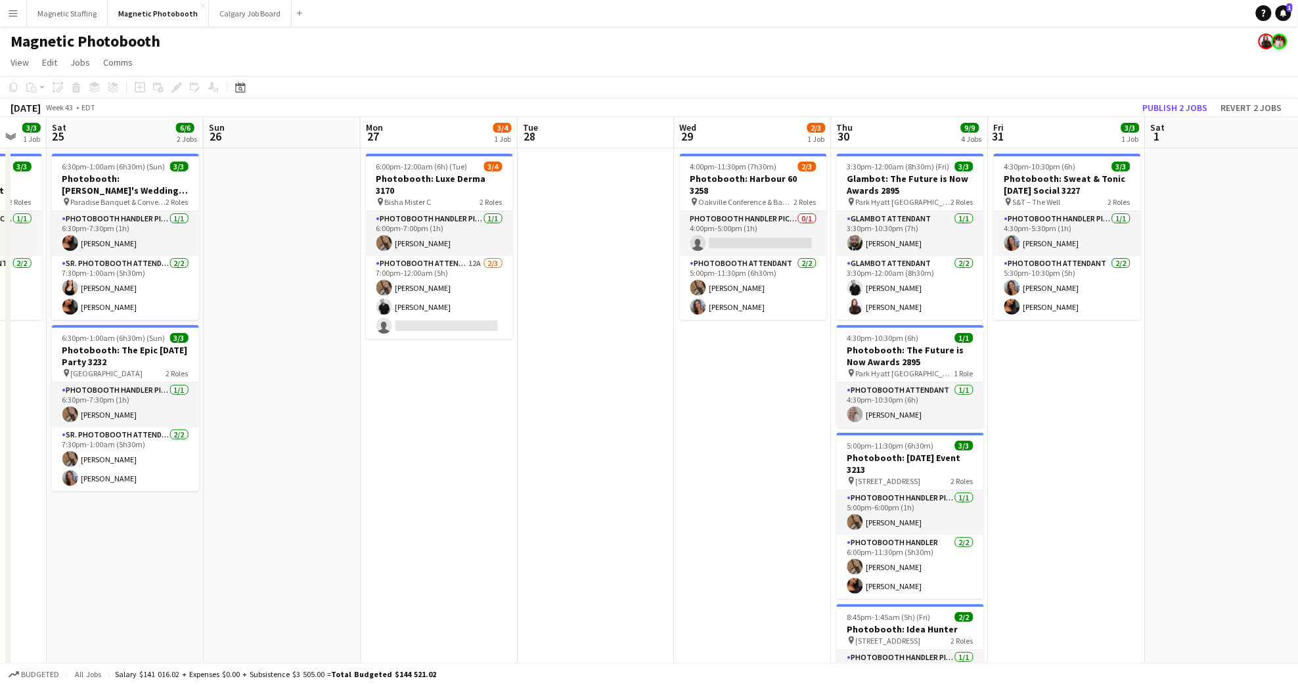
scroll to position [0, 427]
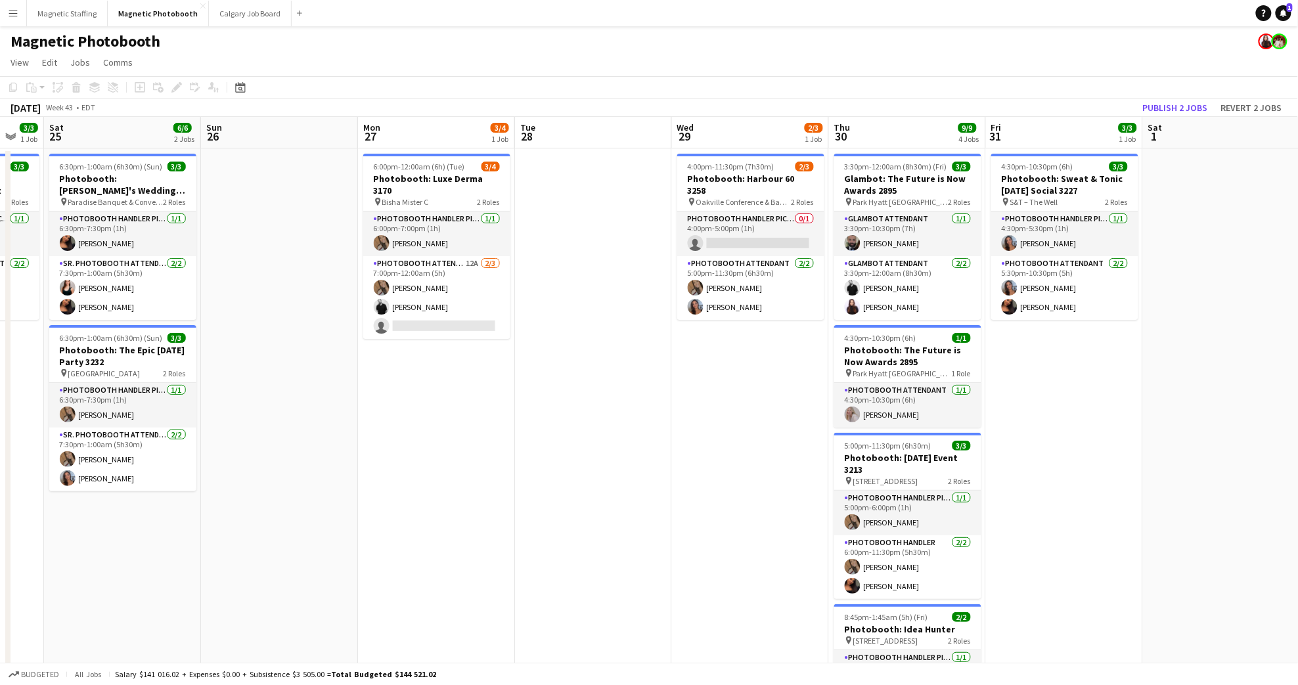
drag, startPoint x: 1118, startPoint y: 388, endPoint x: 755, endPoint y: 478, distance: 373.5
click at [755, 478] on app-calendar-viewport "Wed 22 Thu 23 Fri 24 3/3 1 Job Sat 25 6/6 2 Jobs Sun 26 Mon 27 3/4 1 Job Tue 28…" at bounding box center [649, 484] width 1298 height 735
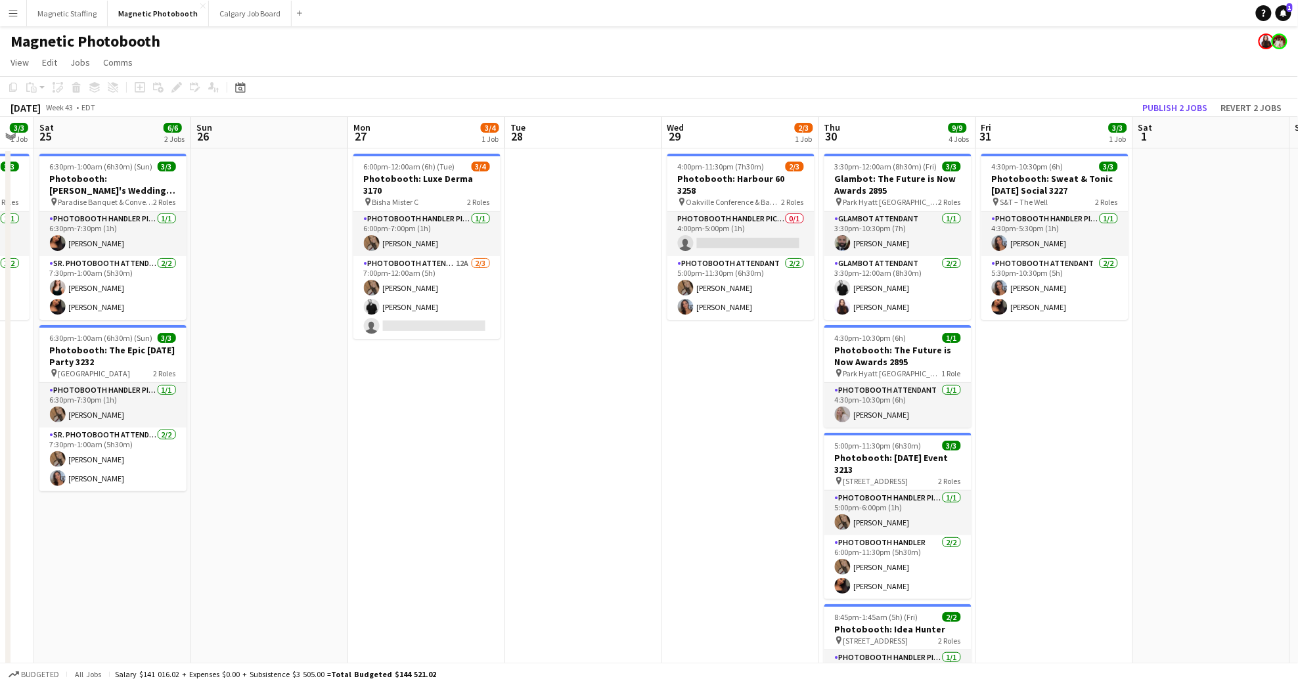
scroll to position [0, 440]
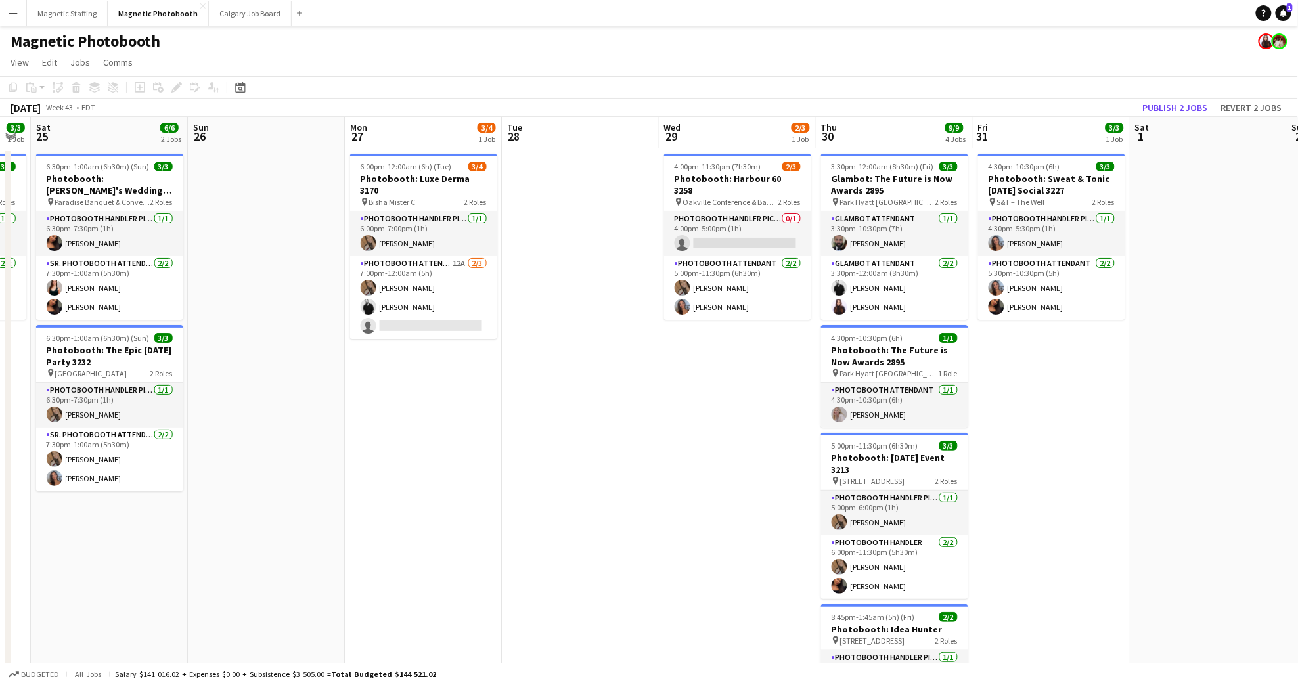
drag, startPoint x: 1206, startPoint y: 319, endPoint x: 1193, endPoint y: 324, distance: 13.5
click at [1193, 324] on app-calendar-viewport "Wed 22 Thu 23 Fri 24 3/3 1 Job Sat 25 6/6 2 Jobs Sun 26 Mon 27 3/4 1 Job Tue 28…" at bounding box center [649, 484] width 1298 height 735
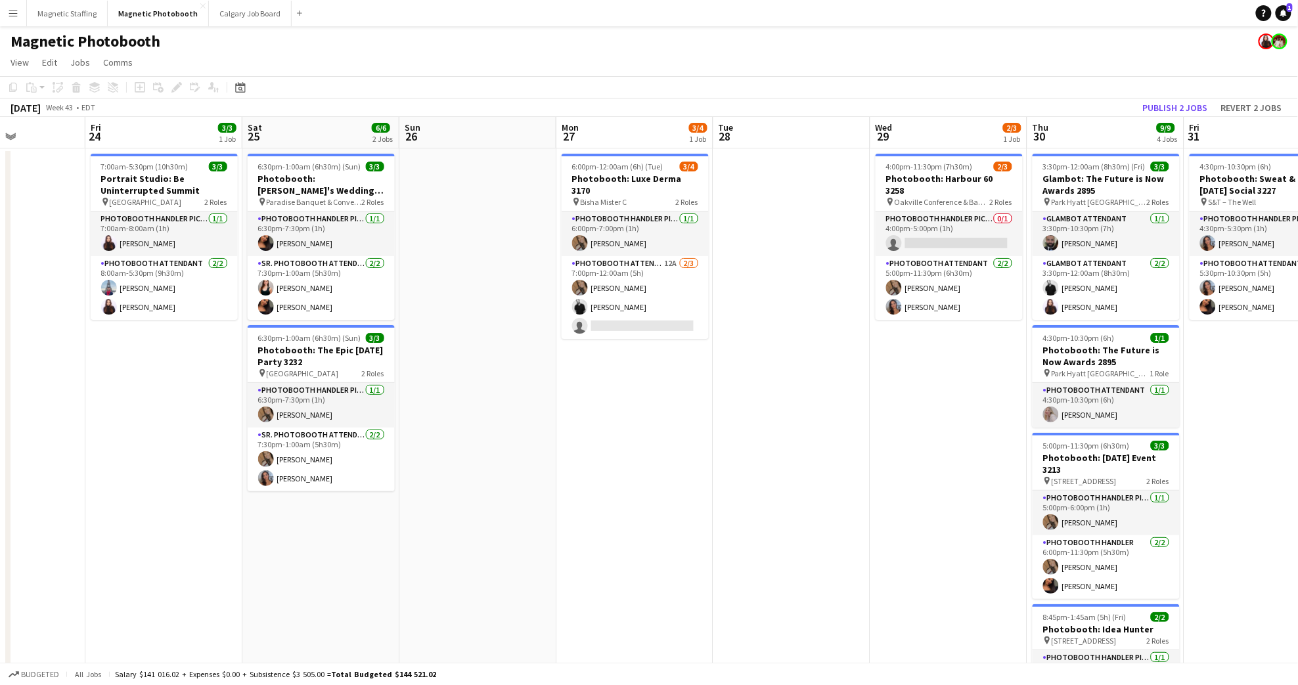
drag, startPoint x: 770, startPoint y: 419, endPoint x: 1140, endPoint y: 400, distance: 370.4
click at [1139, 401] on app-calendar-viewport "Tue 21 Wed 22 Thu 23 Fri 24 3/3 1 Job Sat 25 6/6 2 Jobs Sun 26 Mon 27 3/4 1 Job…" at bounding box center [649, 484] width 1298 height 735
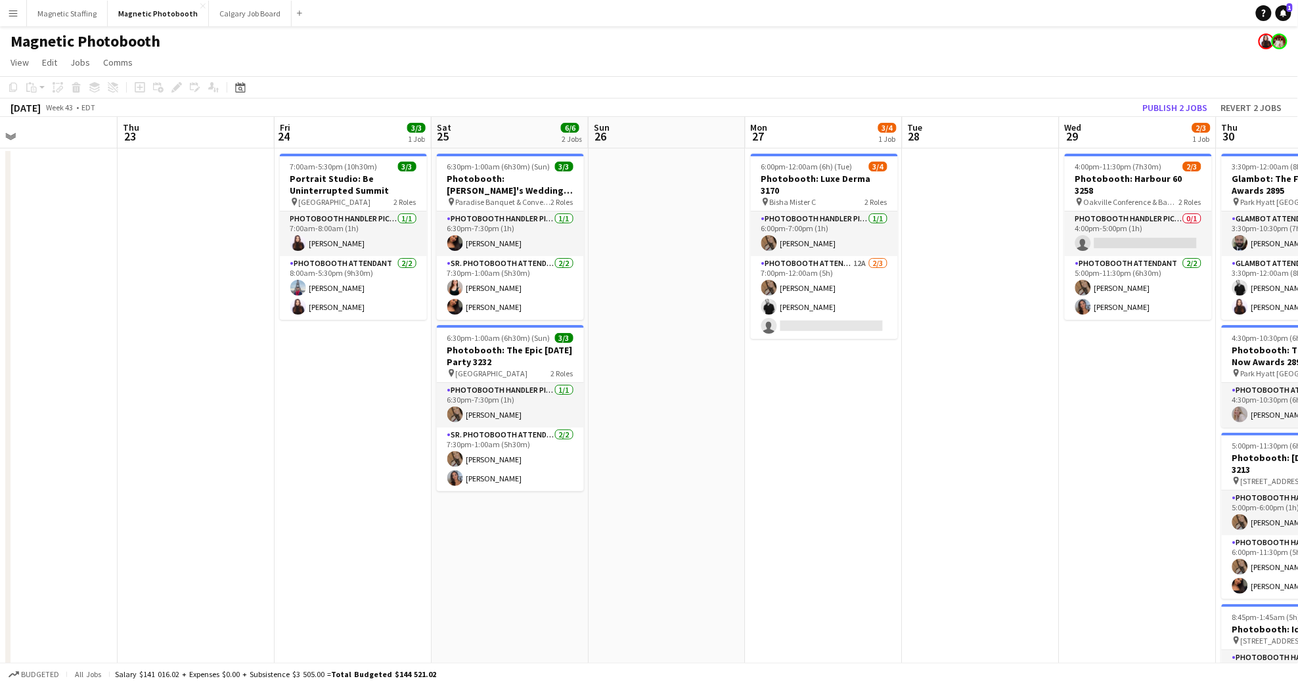
scroll to position [0, 390]
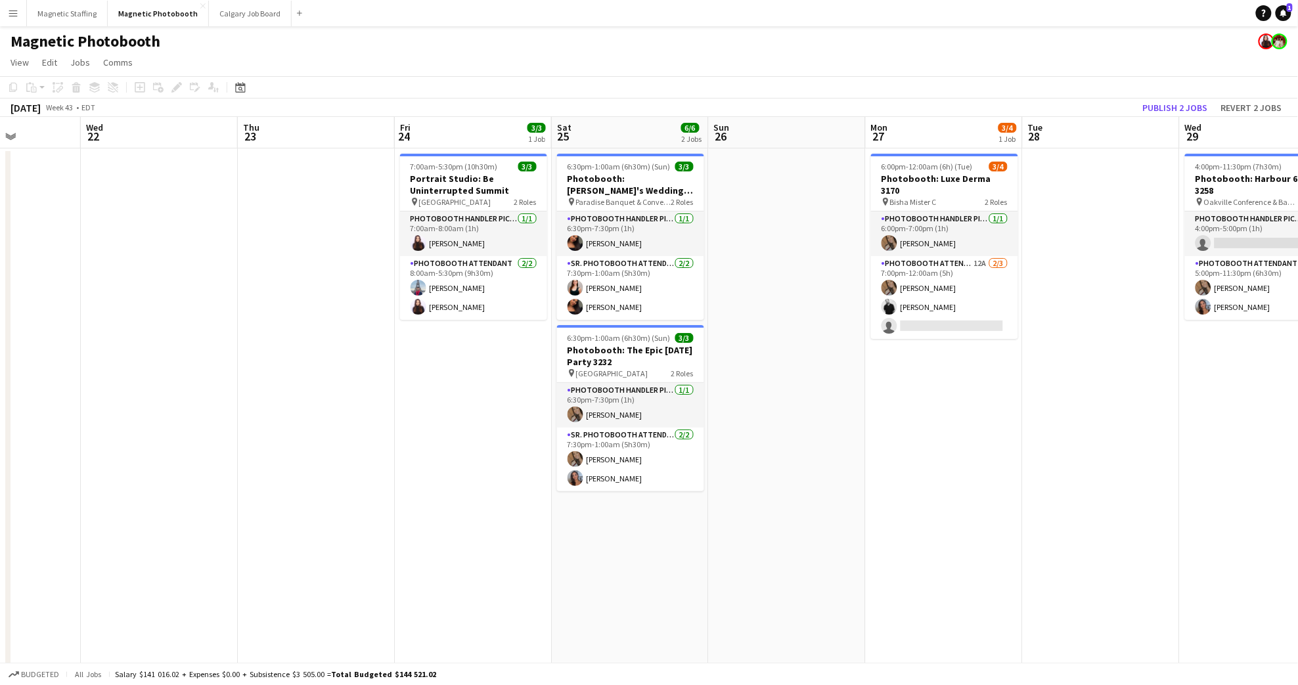
drag, startPoint x: 935, startPoint y: 431, endPoint x: 1055, endPoint y: 430, distance: 120.2
click at [1055, 430] on app-calendar-viewport "Sun 19 Mon 20 Tue 21 Wed 22 Thu 23 Fri 24 3/3 1 Job Sat 25 6/6 2 Jobs Sun 26 Mo…" at bounding box center [649, 484] width 1298 height 735
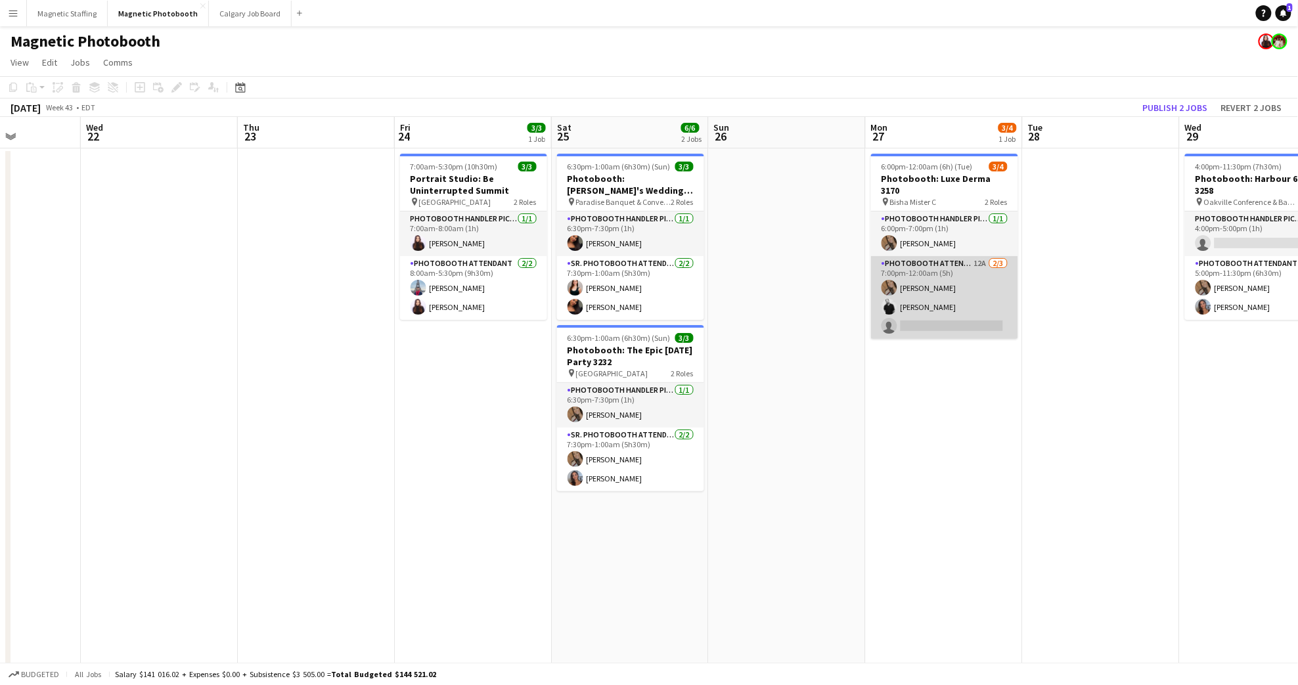
click at [939, 313] on app-card-role "Photobooth Attendant 12A [DATE] 7:00pm-12:00am (5h) [PERSON_NAME] [PERSON_NAME]…" at bounding box center [944, 297] width 147 height 83
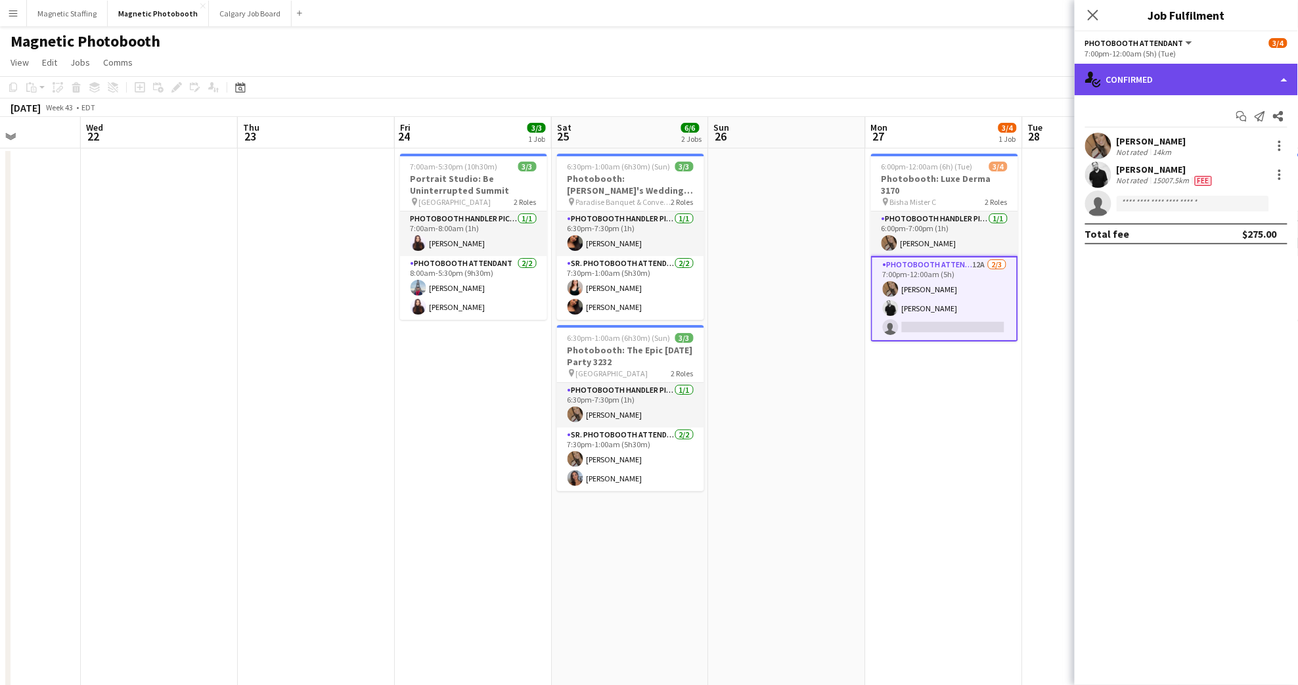
click at [1226, 72] on div "single-neutral-actions-check-2 Confirmed" at bounding box center [1186, 80] width 223 height 32
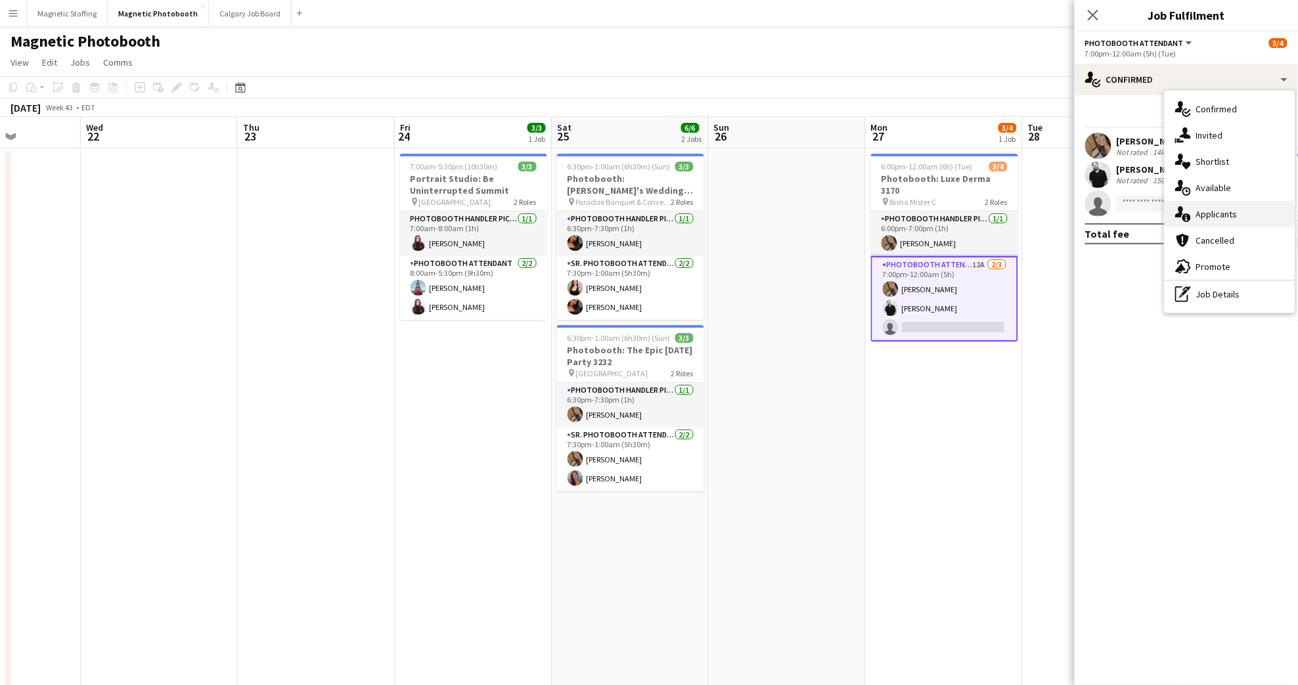
click at [1260, 207] on div "single-neutral-actions-information Applicants" at bounding box center [1230, 214] width 130 height 26
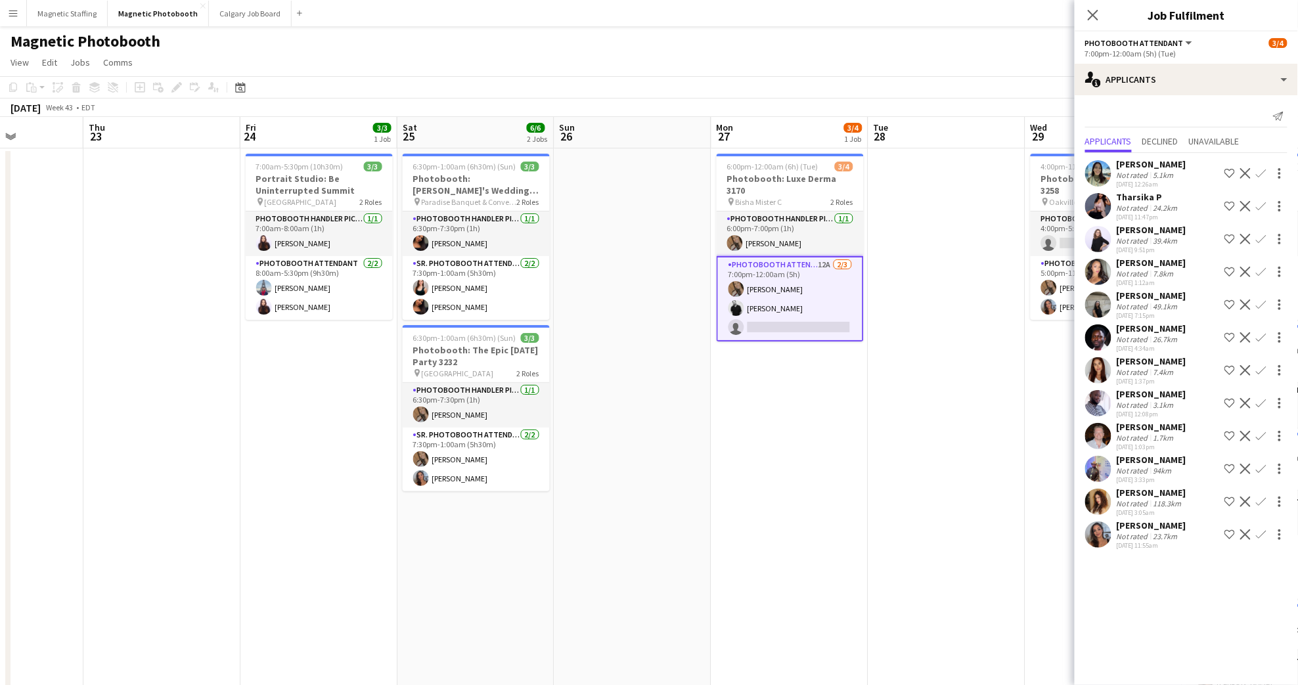
drag, startPoint x: 988, startPoint y: 433, endPoint x: 833, endPoint y: 467, distance: 158.0
click at [833, 466] on app-calendar-viewport "Sun 19 Mon 20 Tue 21 Wed 22 Thu 23 Fri 24 3/3 1 Job Sat 25 6/6 2 Jobs Sun 26 Mo…" at bounding box center [649, 484] width 1298 height 735
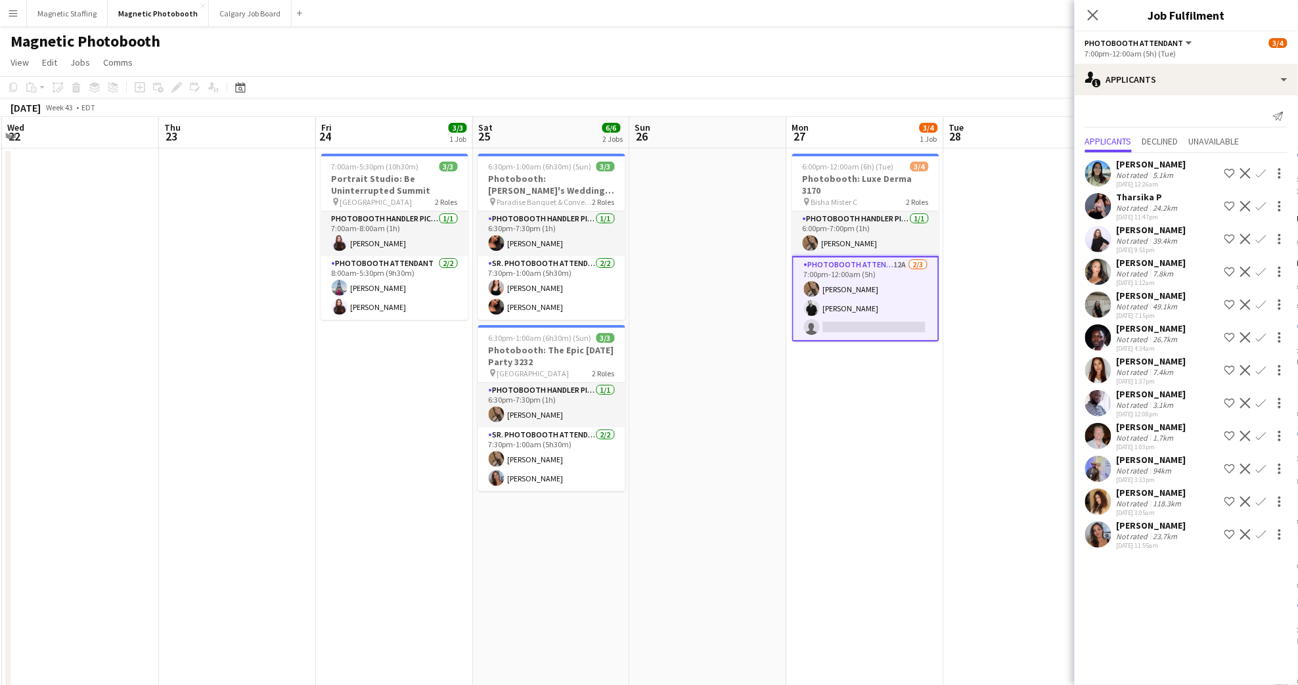
drag, startPoint x: 903, startPoint y: 472, endPoint x: 638, endPoint y: 518, distance: 269.4
click at [638, 518] on app-calendar-viewport "Sun 19 Mon 20 Tue 21 Wed 22 Thu 23 Fri 24 3/3 1 Job Sat 25 6/6 2 Jobs Sun 26 Mo…" at bounding box center [649, 484] width 1298 height 735
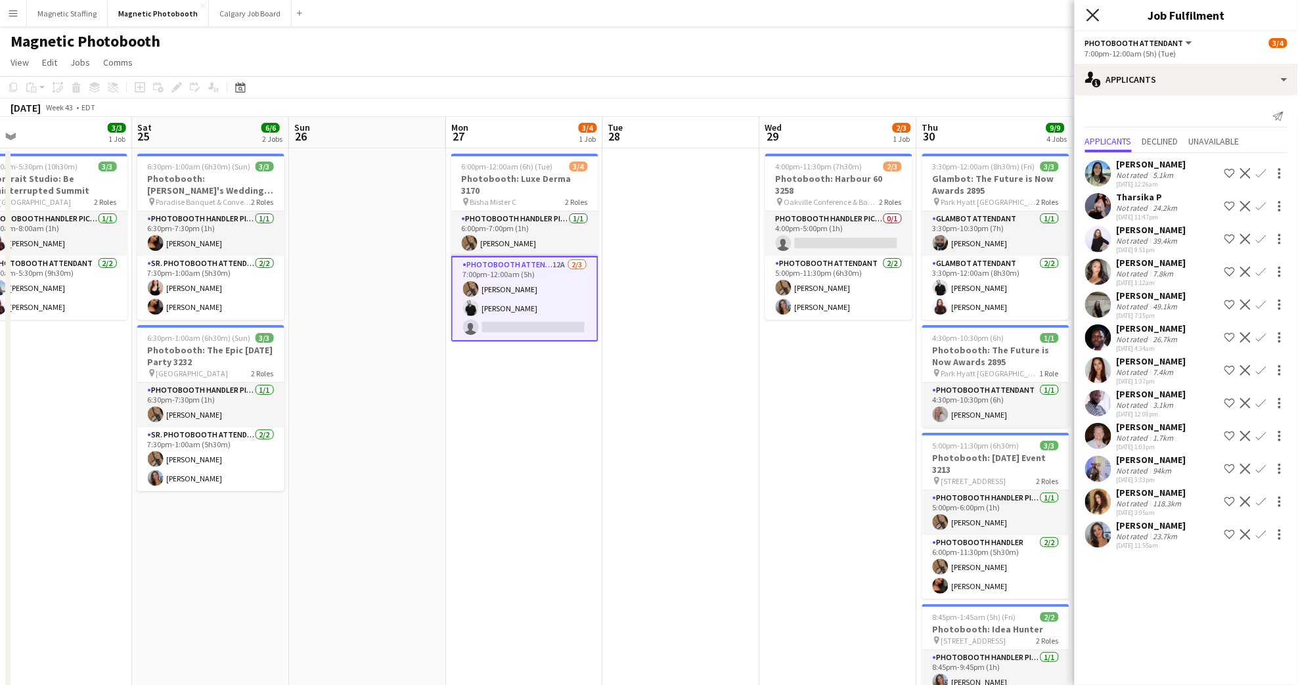
click at [1092, 13] on icon at bounding box center [1093, 15] width 12 height 12
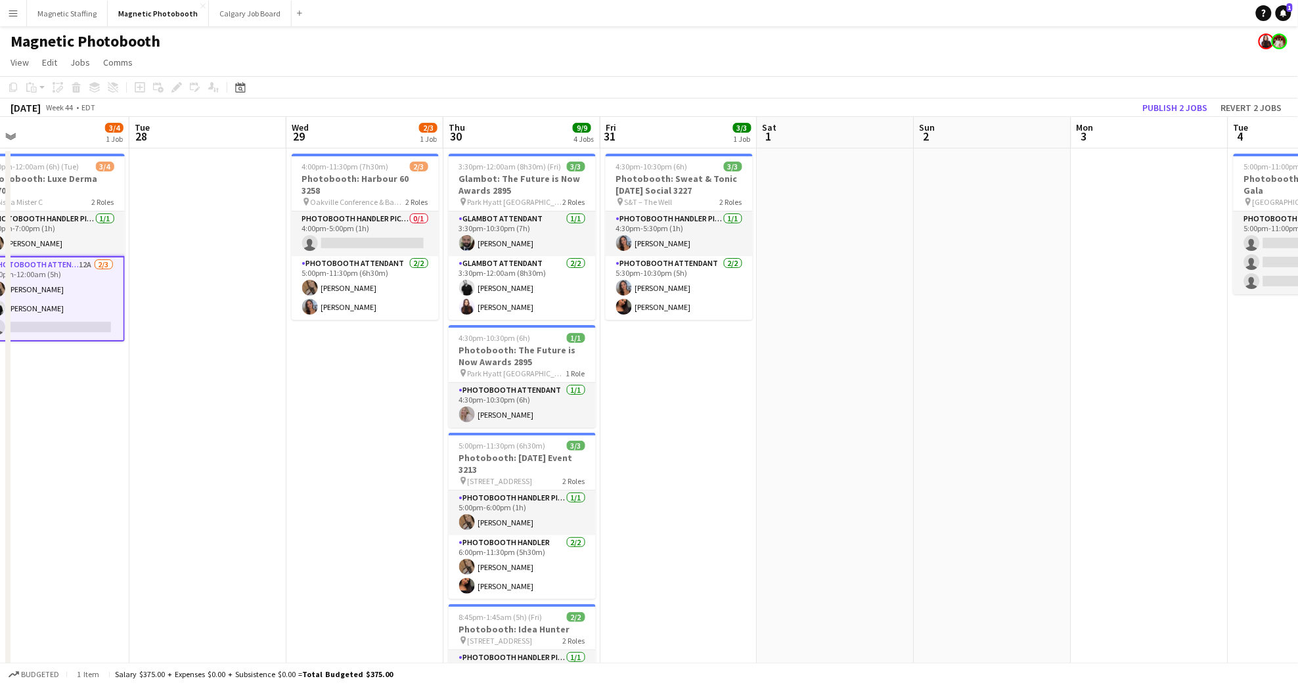
drag, startPoint x: 1172, startPoint y: 415, endPoint x: 698, endPoint y: 429, distance: 473.9
click at [698, 429] on app-calendar-viewport "Sat 25 6/6 2 Jobs Sun 26 Mon 27 3/4 1 Job Tue 28 Wed 29 2/3 1 Job Thu 30 9/9 4 …" at bounding box center [649, 484] width 1298 height 735
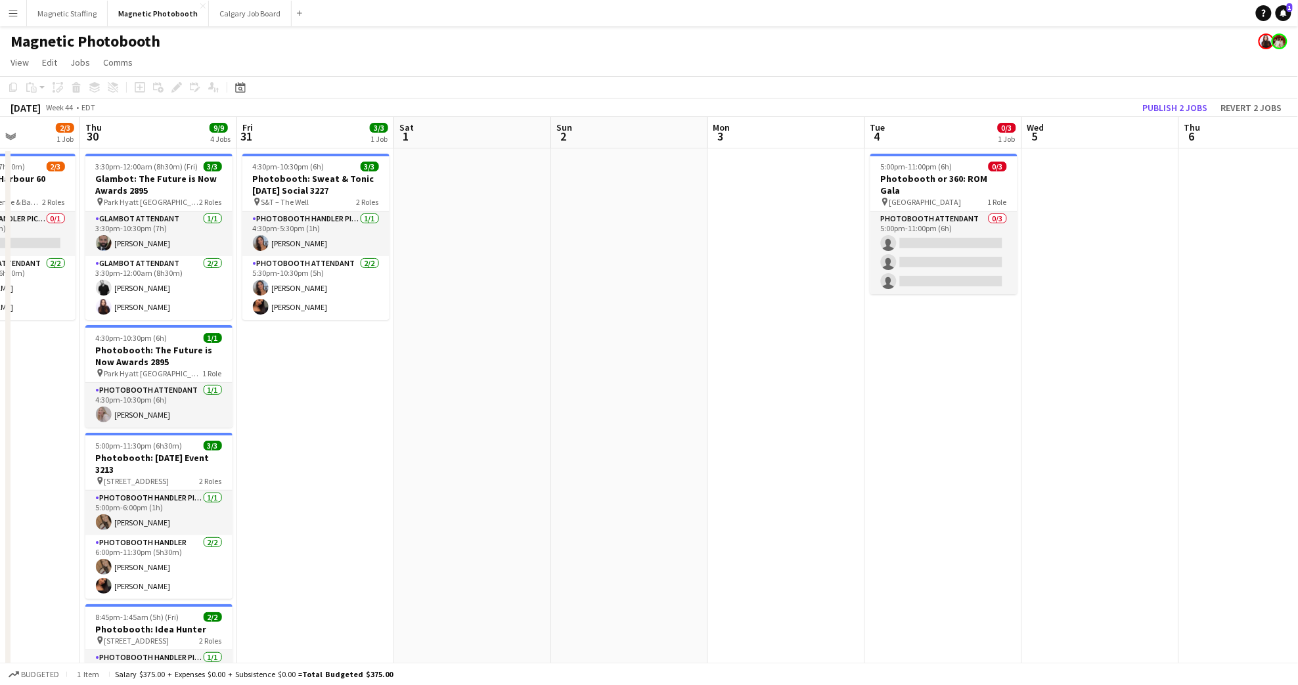
scroll to position [0, 549]
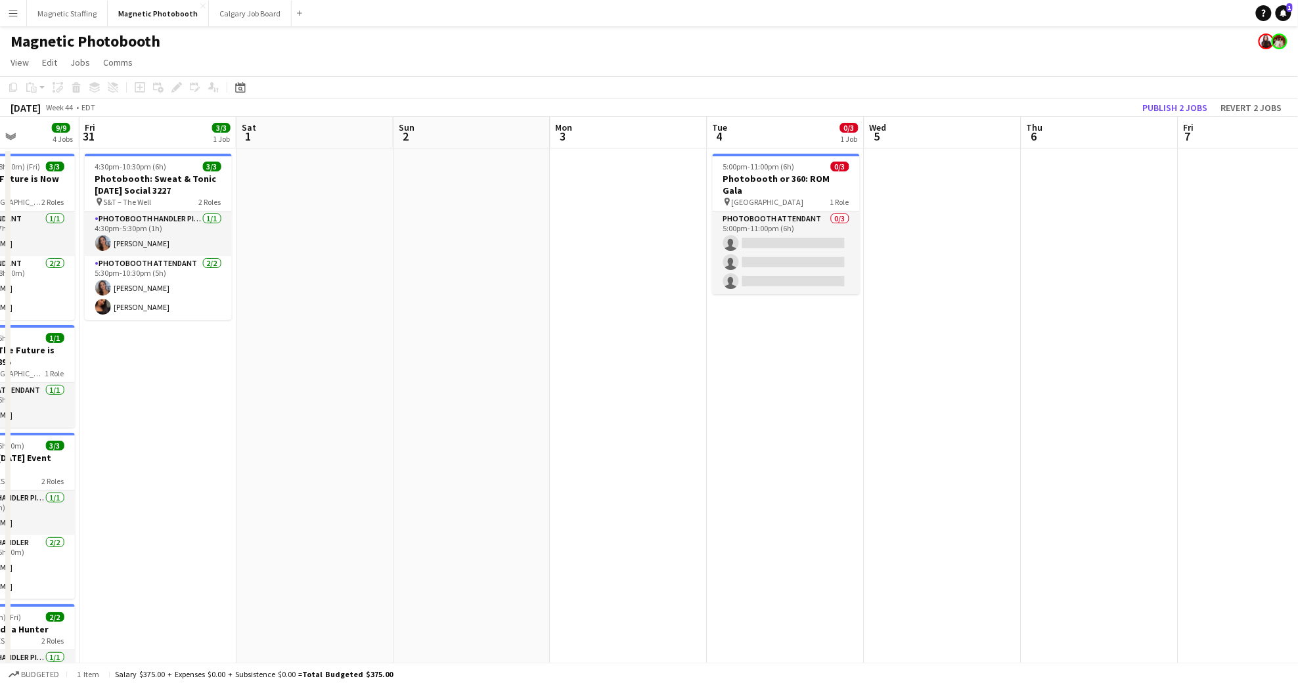
drag, startPoint x: 1140, startPoint y: 434, endPoint x: 623, endPoint y: 476, distance: 518.9
click at [623, 476] on app-calendar-viewport "Mon 27 3/4 1 Job Tue 28 Wed 29 2/3 1 Job Thu 30 9/9 4 Jobs Fri 31 3/3 1 Job Sat…" at bounding box center [649, 484] width 1298 height 735
drag, startPoint x: 795, startPoint y: 221, endPoint x: 827, endPoint y: 255, distance: 46.9
click at [795, 221] on app-card-role "Photobooth Attendant 0/3 5:00pm-11:00pm (6h) single-neutral-actions single-neut…" at bounding box center [786, 253] width 147 height 83
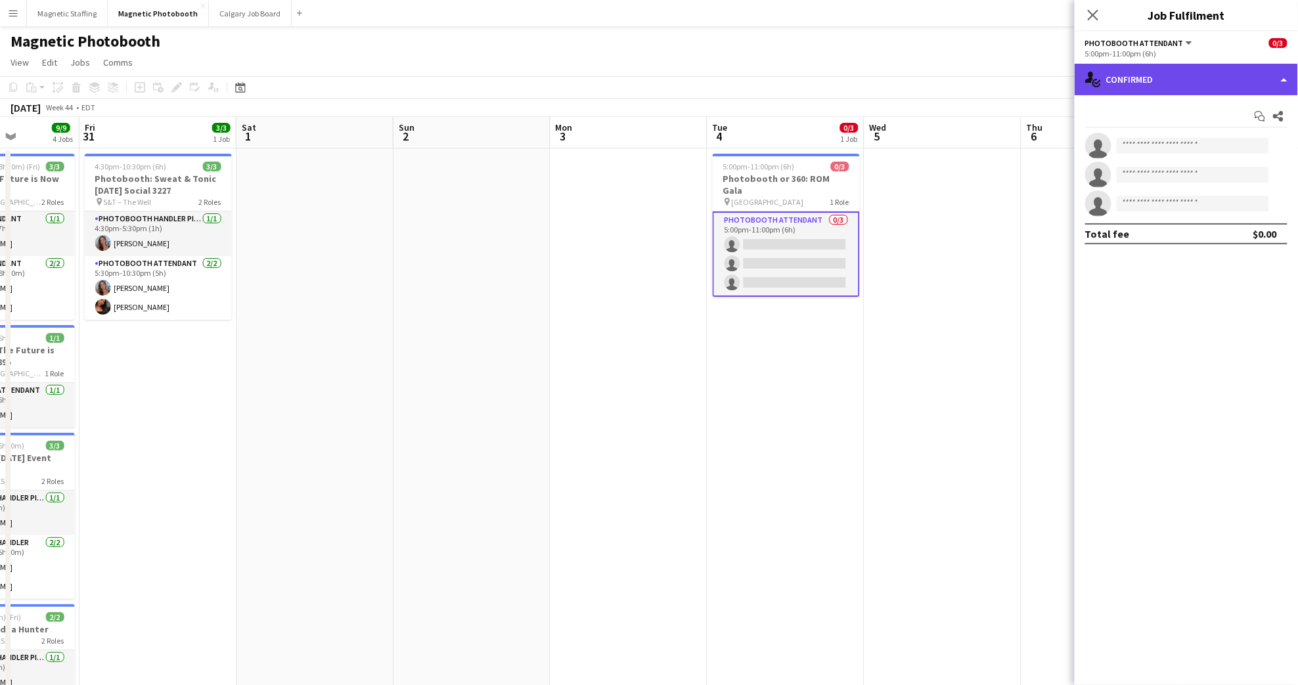
click at [1187, 81] on div "single-neutral-actions-check-2 Confirmed" at bounding box center [1186, 80] width 223 height 32
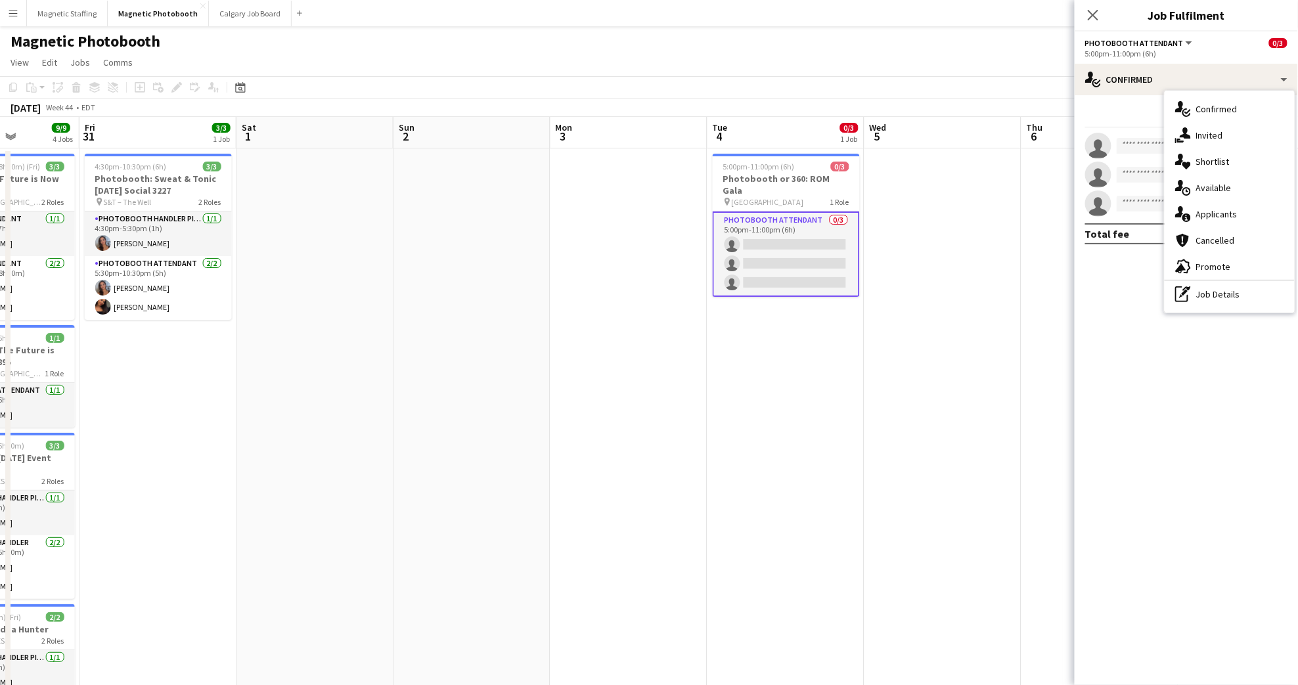
click at [1237, 217] on div "single-neutral-actions-information Applicants" at bounding box center [1230, 214] width 130 height 26
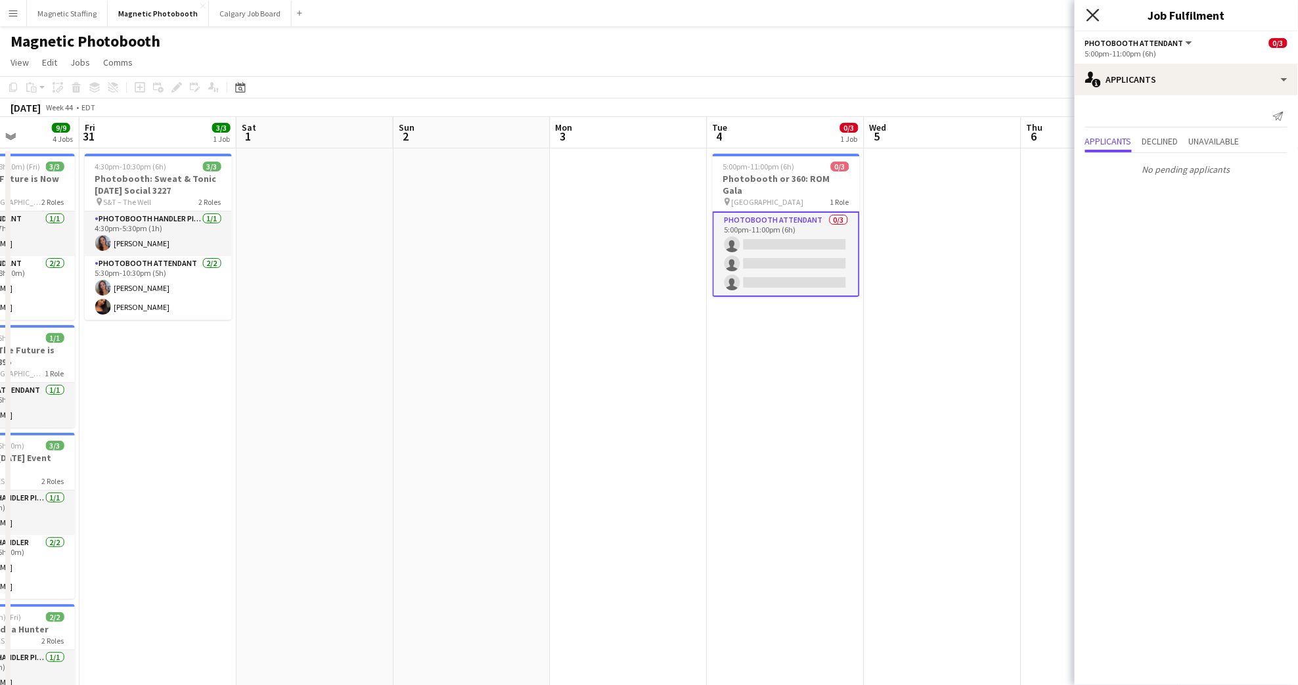
click at [1090, 15] on icon "Close pop-in" at bounding box center [1093, 15] width 12 height 12
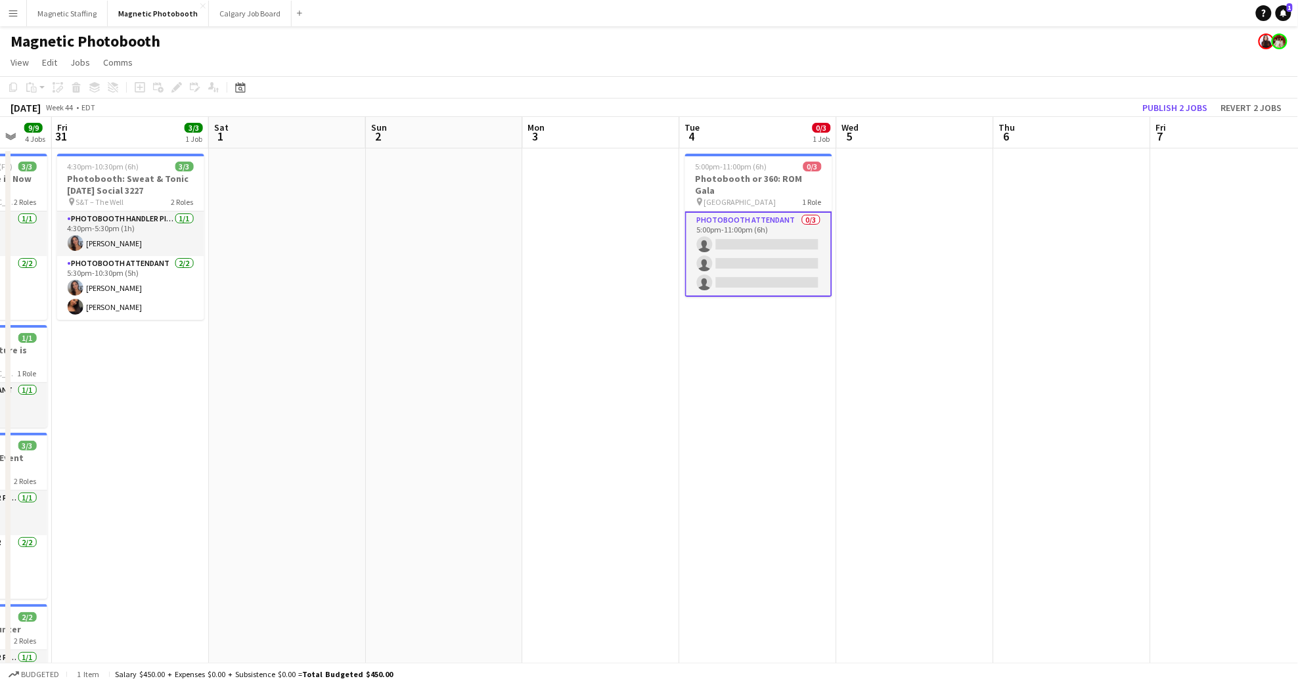
drag, startPoint x: 1058, startPoint y: 383, endPoint x: 758, endPoint y: 398, distance: 300.6
click at [757, 399] on app-calendar-viewport "Mon 27 3/4 1 Job Tue 28 Wed 29 2/3 1 Job Thu 30 9/9 4 Jobs Fri 31 3/3 1 Job Sat…" at bounding box center [649, 484] width 1298 height 735
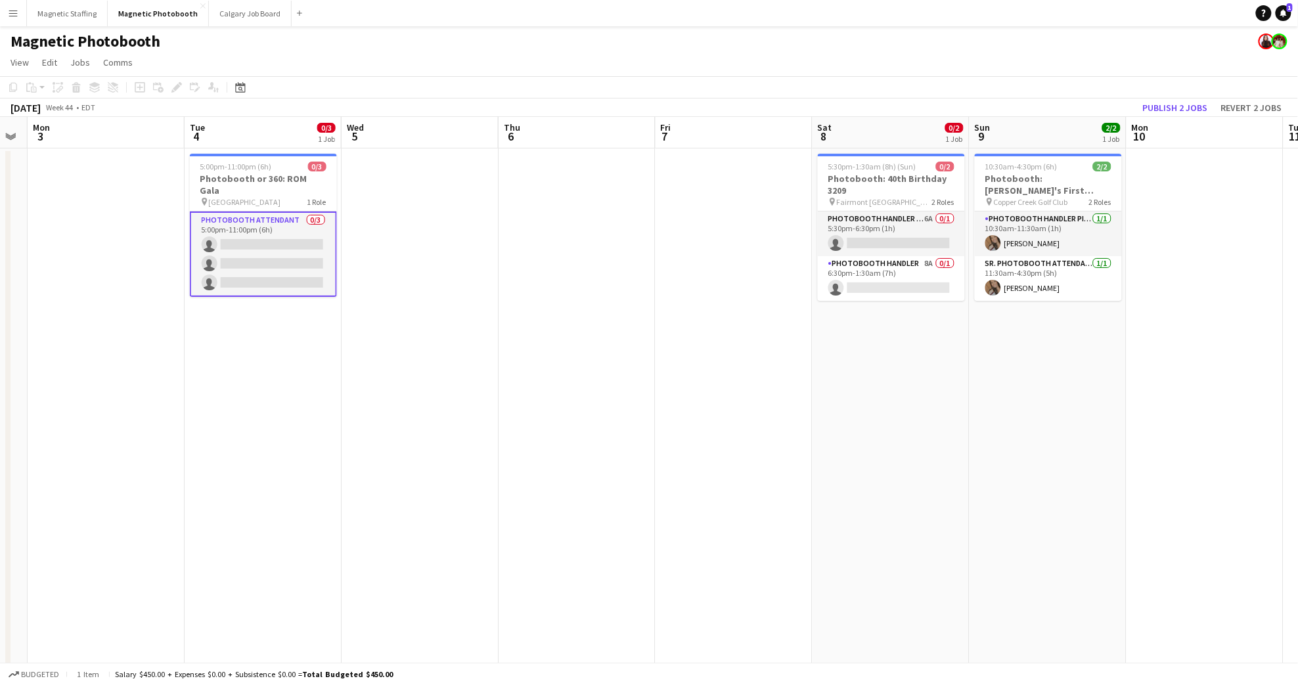
drag, startPoint x: 1025, startPoint y: 400, endPoint x: 844, endPoint y: 437, distance: 184.4
click at [844, 437] on app-calendar-viewport "Fri 31 3/3 1 Job Sat 1 Sun 2 Mon 3 Tue 4 0/3 1 Job Wed 5 Thu 6 Fri 7 Sat 8 0/2 …" at bounding box center [649, 484] width 1298 height 735
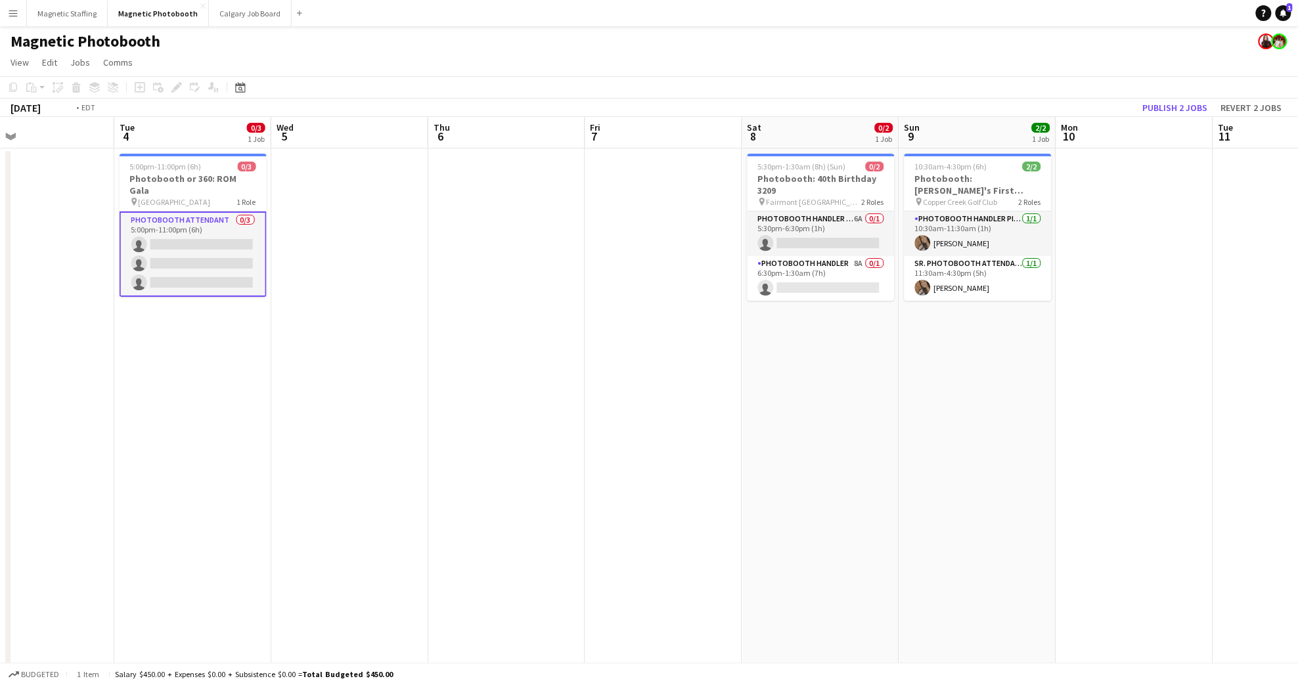
drag, startPoint x: 899, startPoint y: 384, endPoint x: 891, endPoint y: 359, distance: 26.2
click at [898, 384] on app-calendar-viewport "Fri 31 3/3 1 Job Sat 1 Sun 2 Mon 3 Tue 4 0/3 1 Job Wed 5 Thu 6 Fri 7 Sat 8 0/2 …" at bounding box center [649, 484] width 1298 height 735
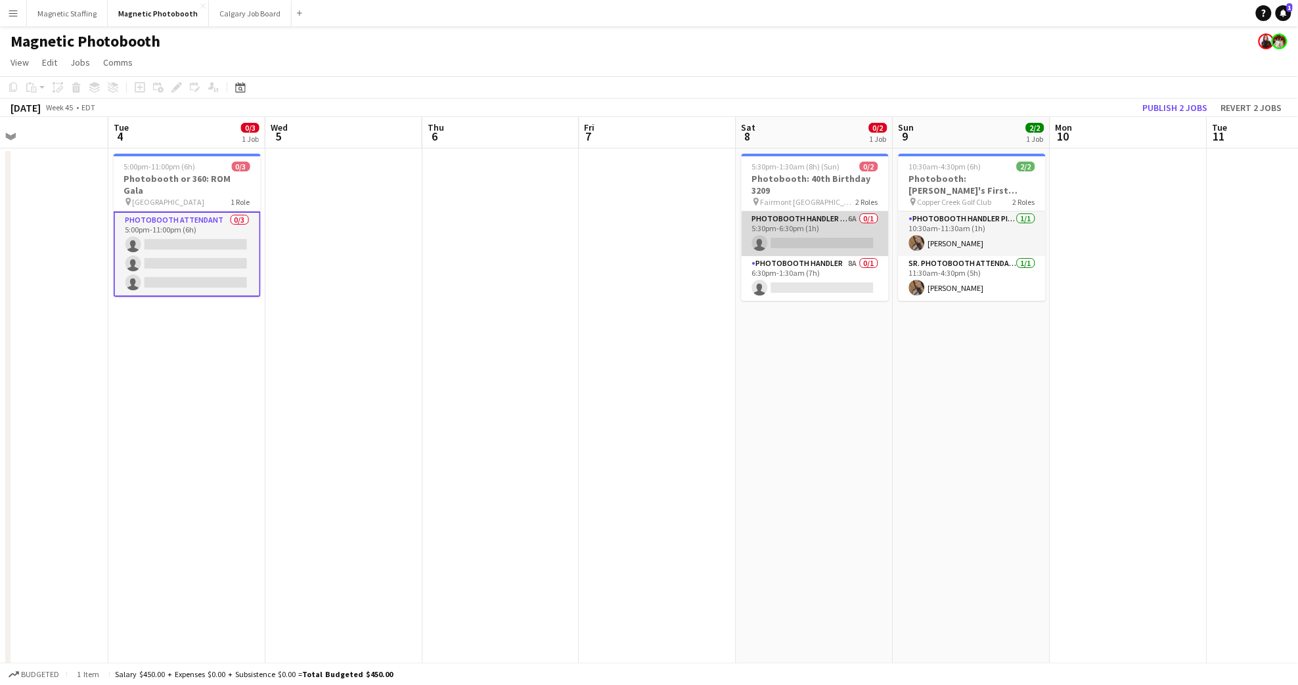
click at [813, 230] on app-card-role "Photobooth Handler Pick-Up/Drop-Off 6A 0/1 5:30pm-6:30pm (1h) single-neutral-ac…" at bounding box center [815, 234] width 147 height 45
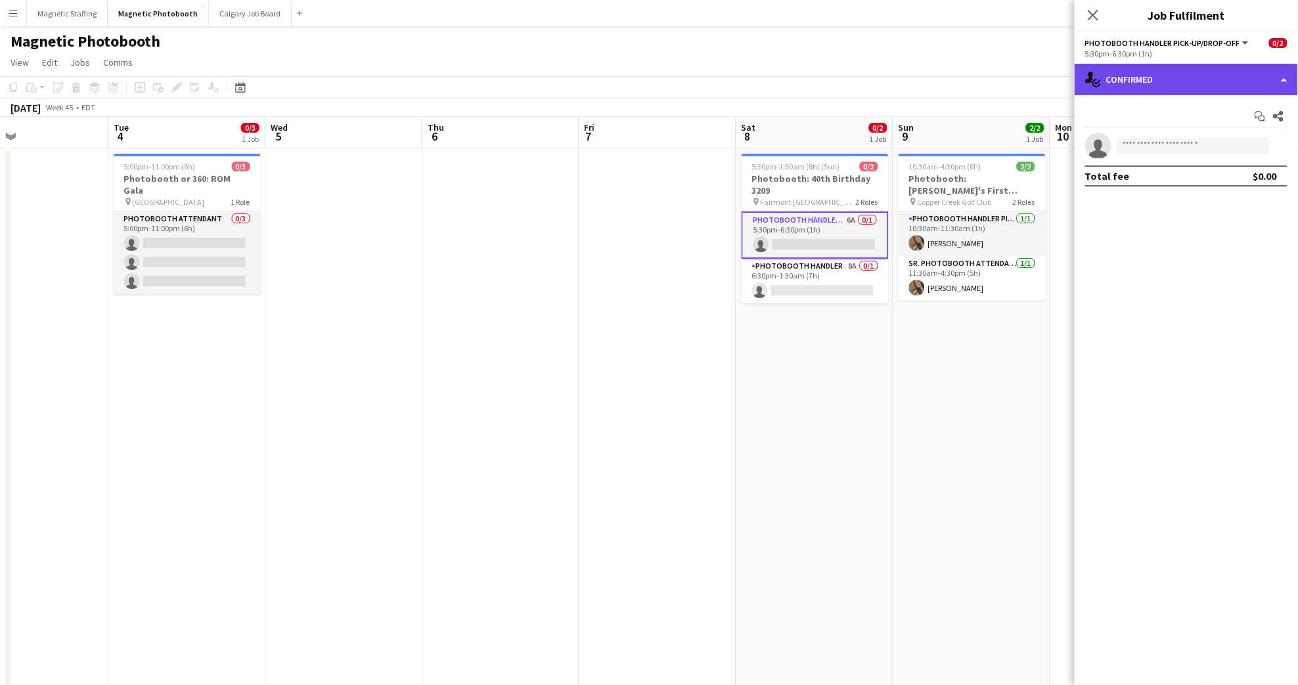
click at [1166, 72] on div "single-neutral-actions-check-2 Confirmed" at bounding box center [1186, 80] width 223 height 32
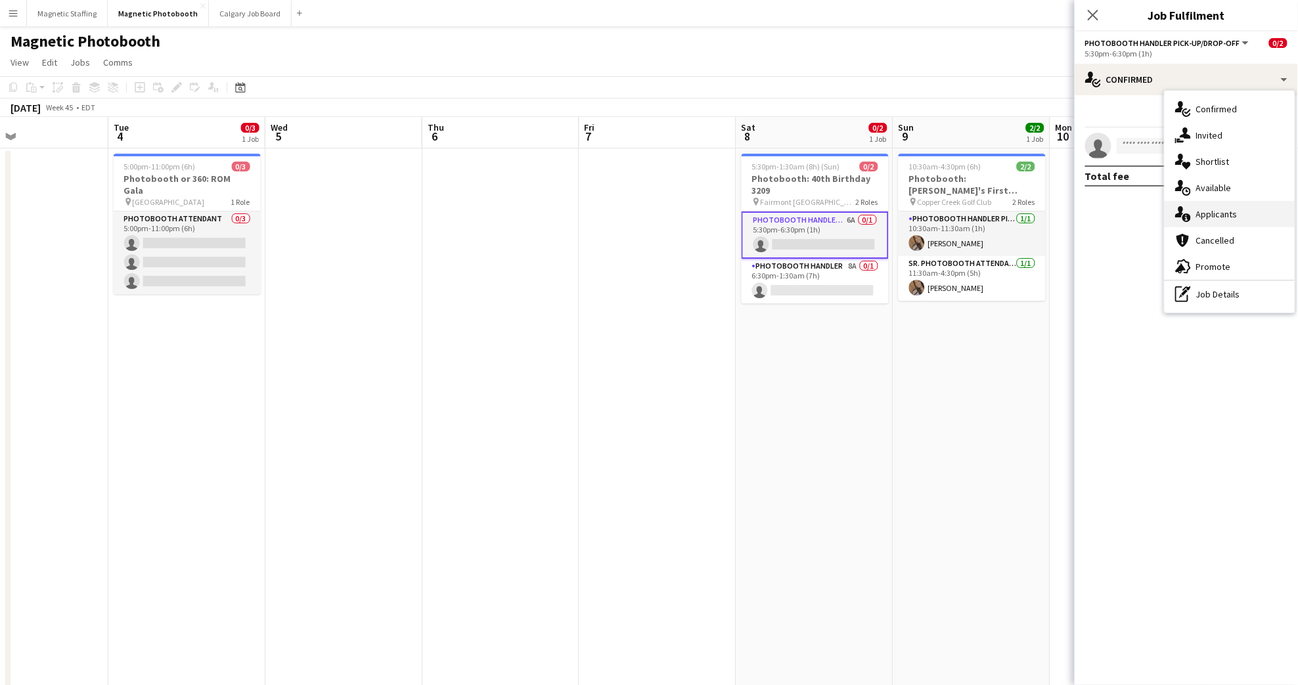
click at [1256, 217] on div "single-neutral-actions-information Applicants" at bounding box center [1230, 214] width 130 height 26
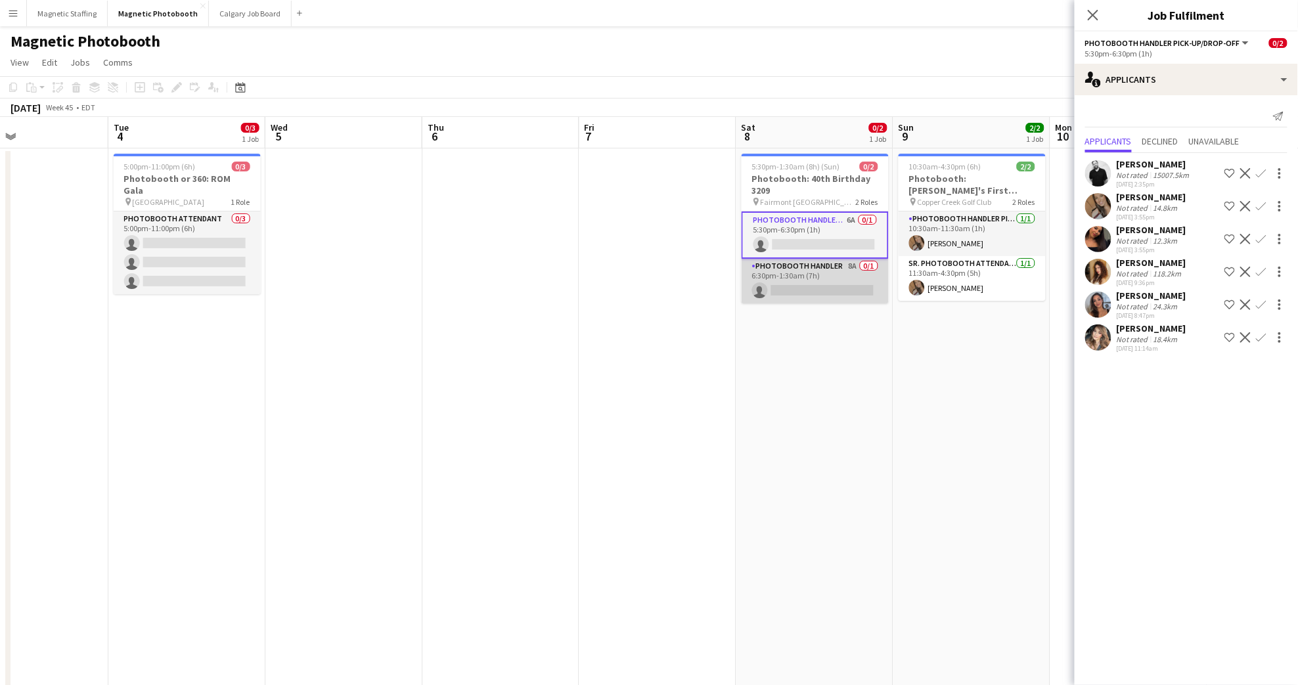
click at [865, 283] on app-card-role "Photobooth Handler 8A 0/1 6:30pm-1:30am (7h) single-neutral-actions" at bounding box center [815, 281] width 147 height 45
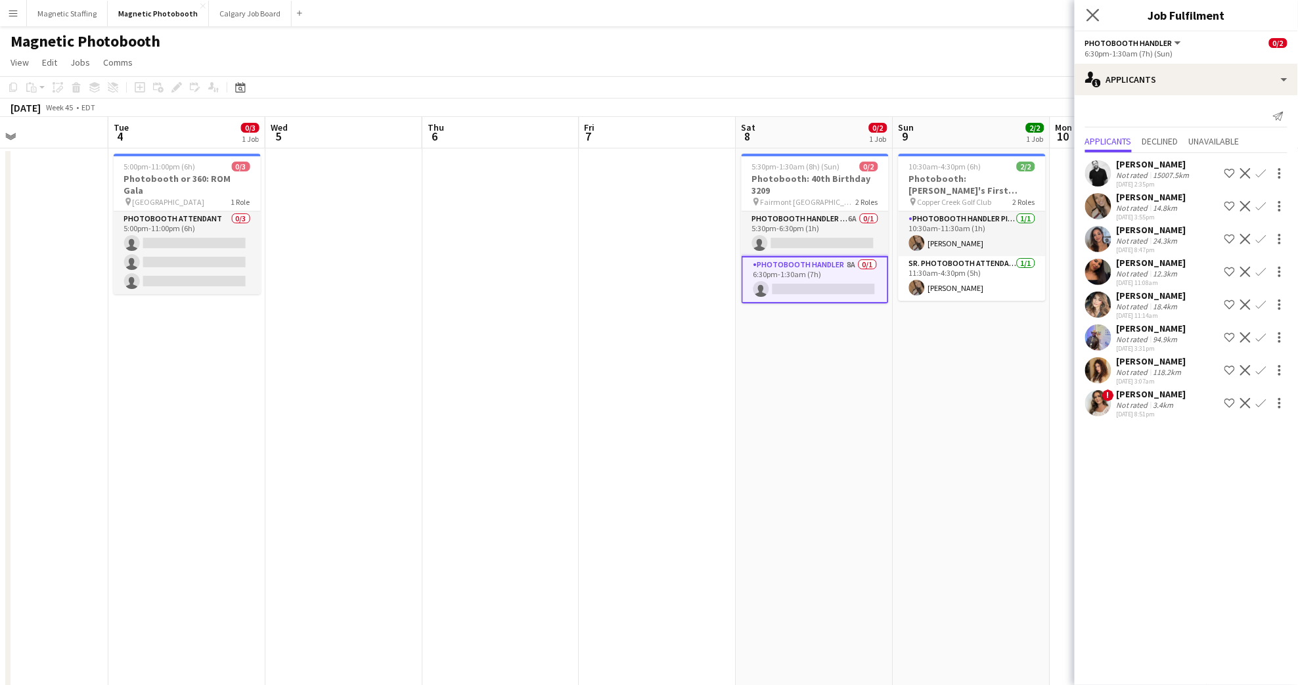
click at [1084, 9] on div "Close pop-in" at bounding box center [1093, 15] width 37 height 30
click at [1089, 15] on icon "Close pop-in" at bounding box center [1093, 15] width 12 height 12
